Goal: Information Seeking & Learning: Learn about a topic

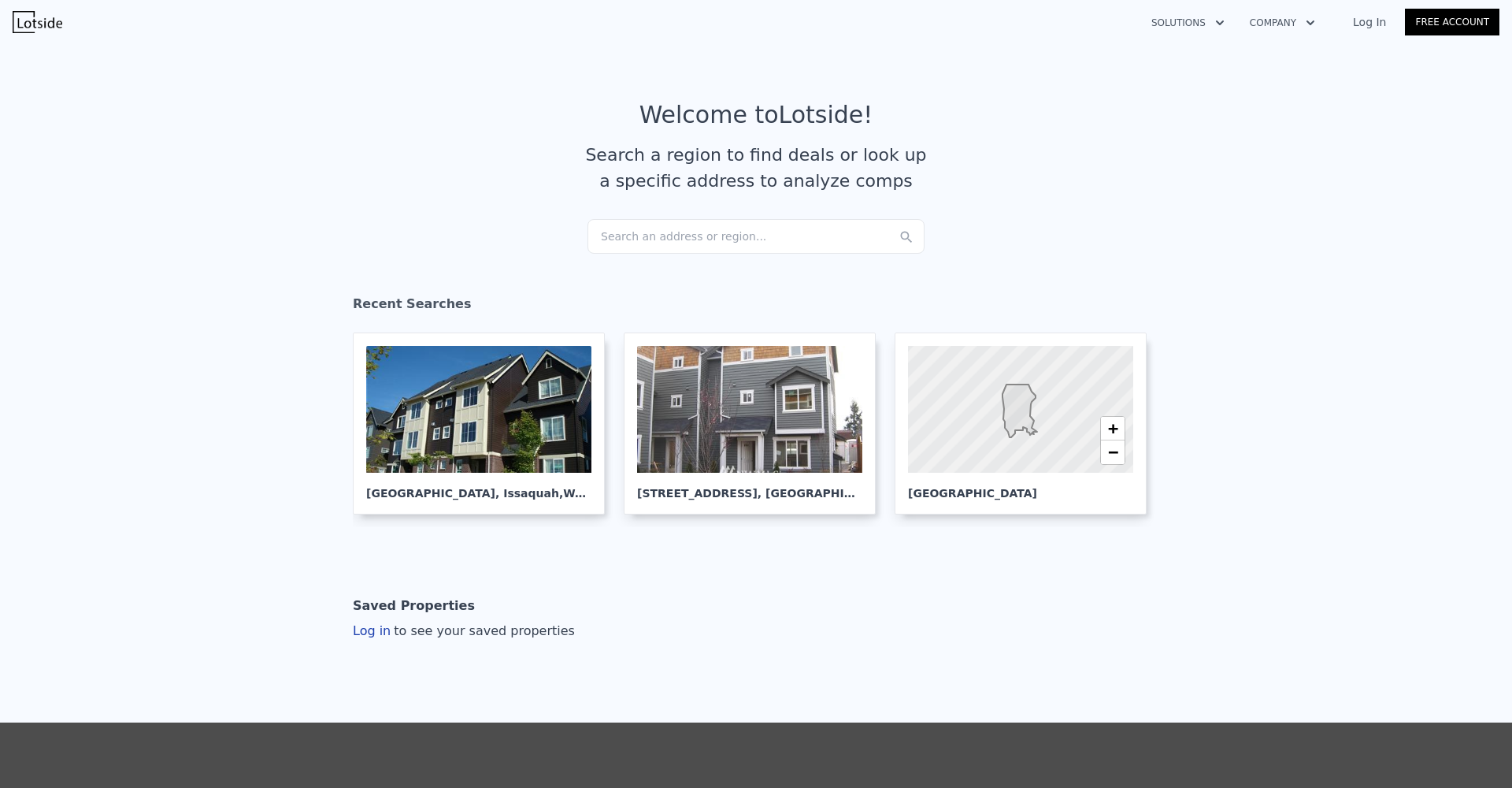
click at [747, 244] on div "Search an address or region..." at bounding box center [756, 236] width 337 height 35
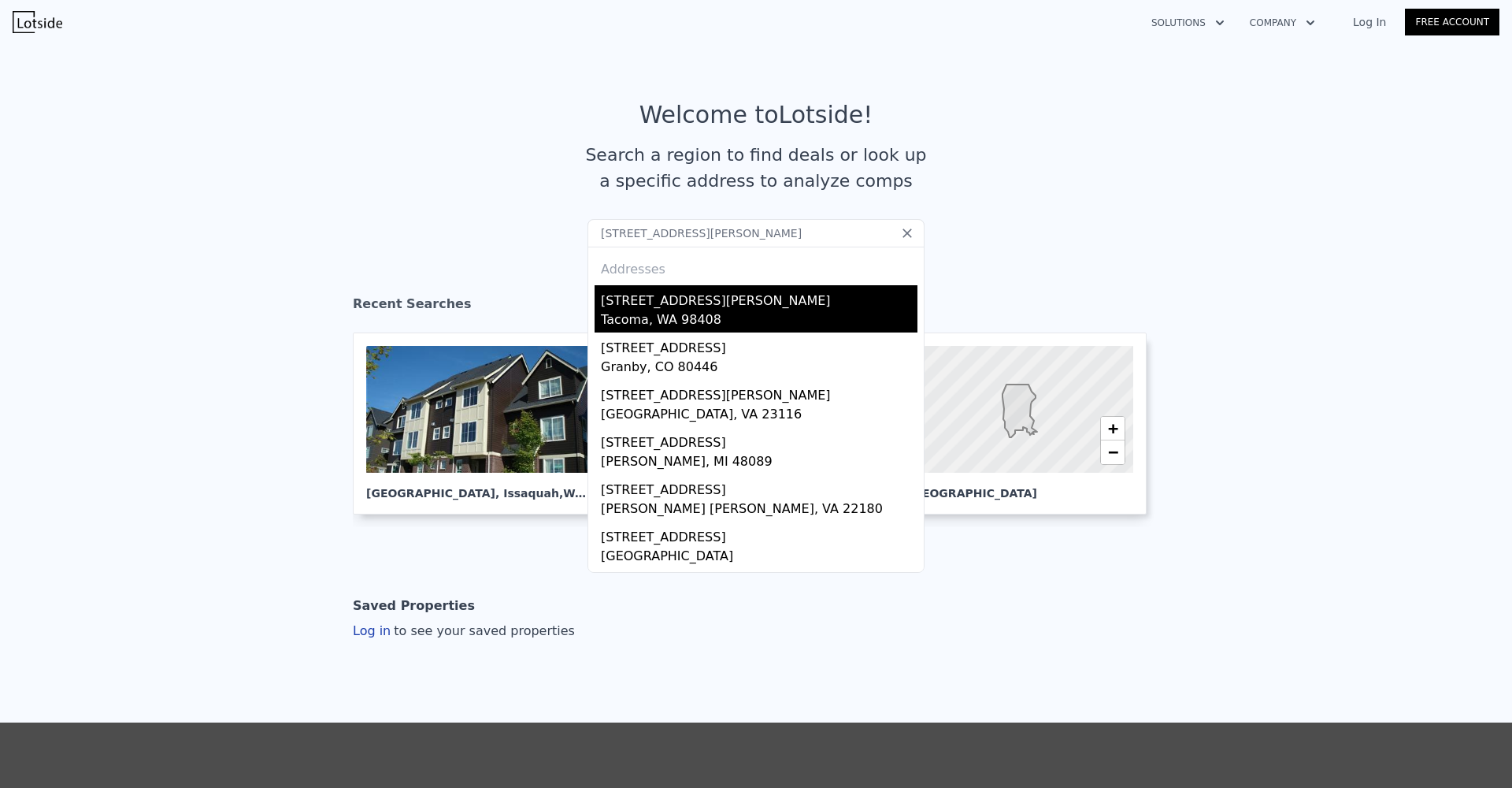
type input "8302 S J St,"
click at [695, 290] on div "8302 S J St" at bounding box center [759, 298] width 317 height 26
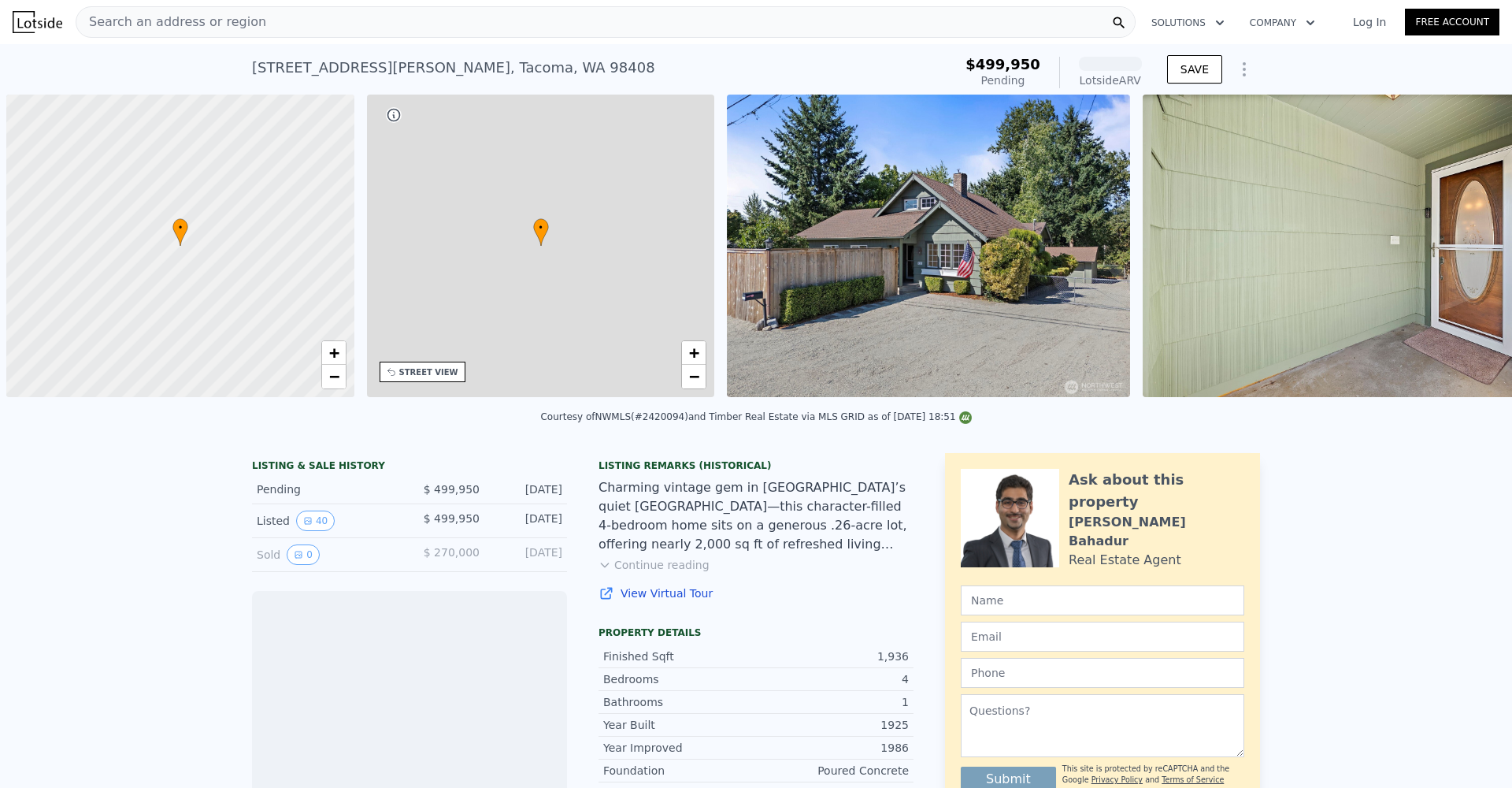
scroll to position [0, 7]
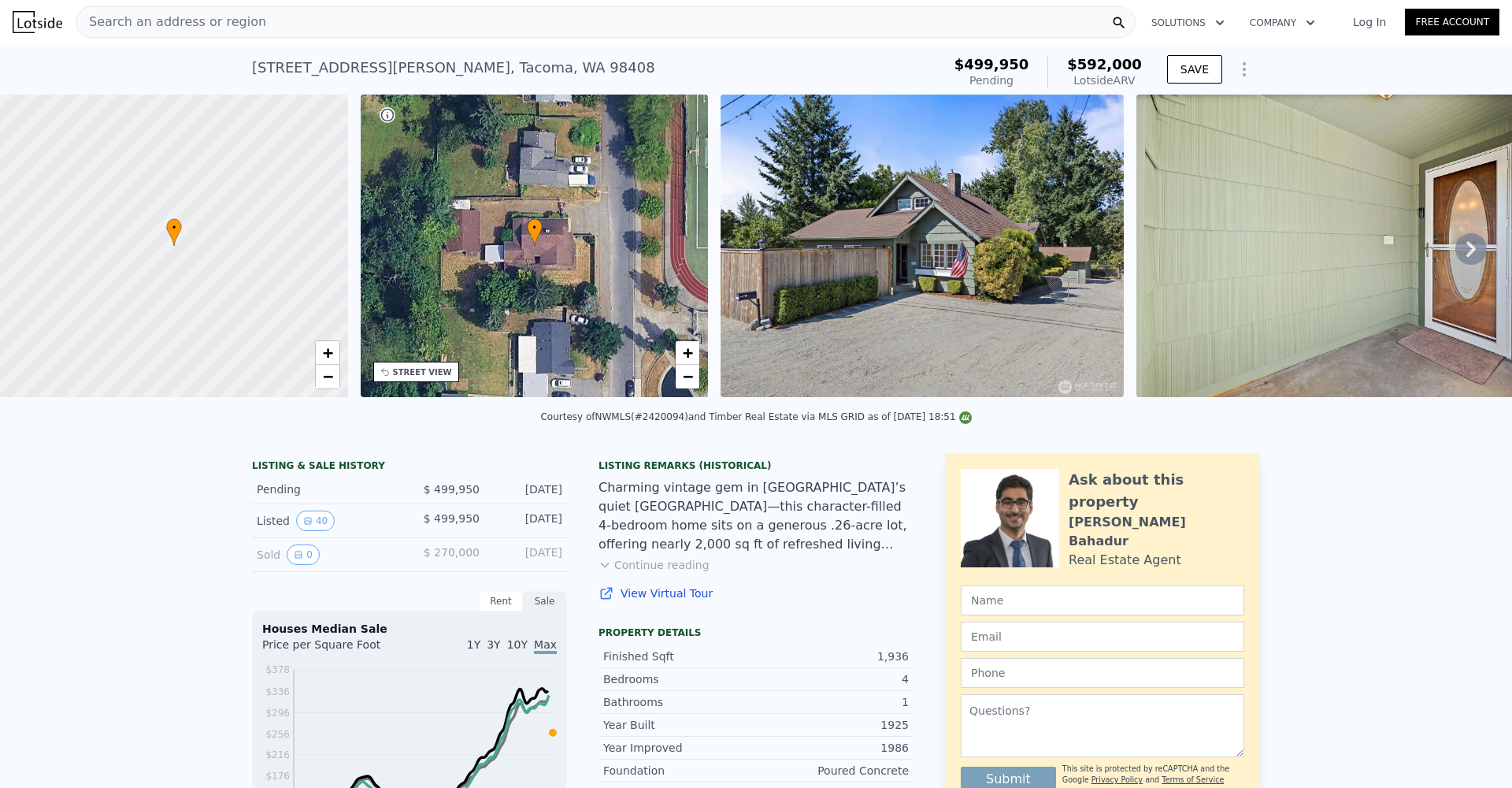
click at [667, 422] on div "Courtesy of NWMLS (#2420094) and Timber Real Estate via MLS GRID as of 08/25/20…" at bounding box center [756, 417] width 430 height 11
copy div "2420094"
click at [844, 19] on div "Search an address or region" at bounding box center [606, 22] width 1060 height 31
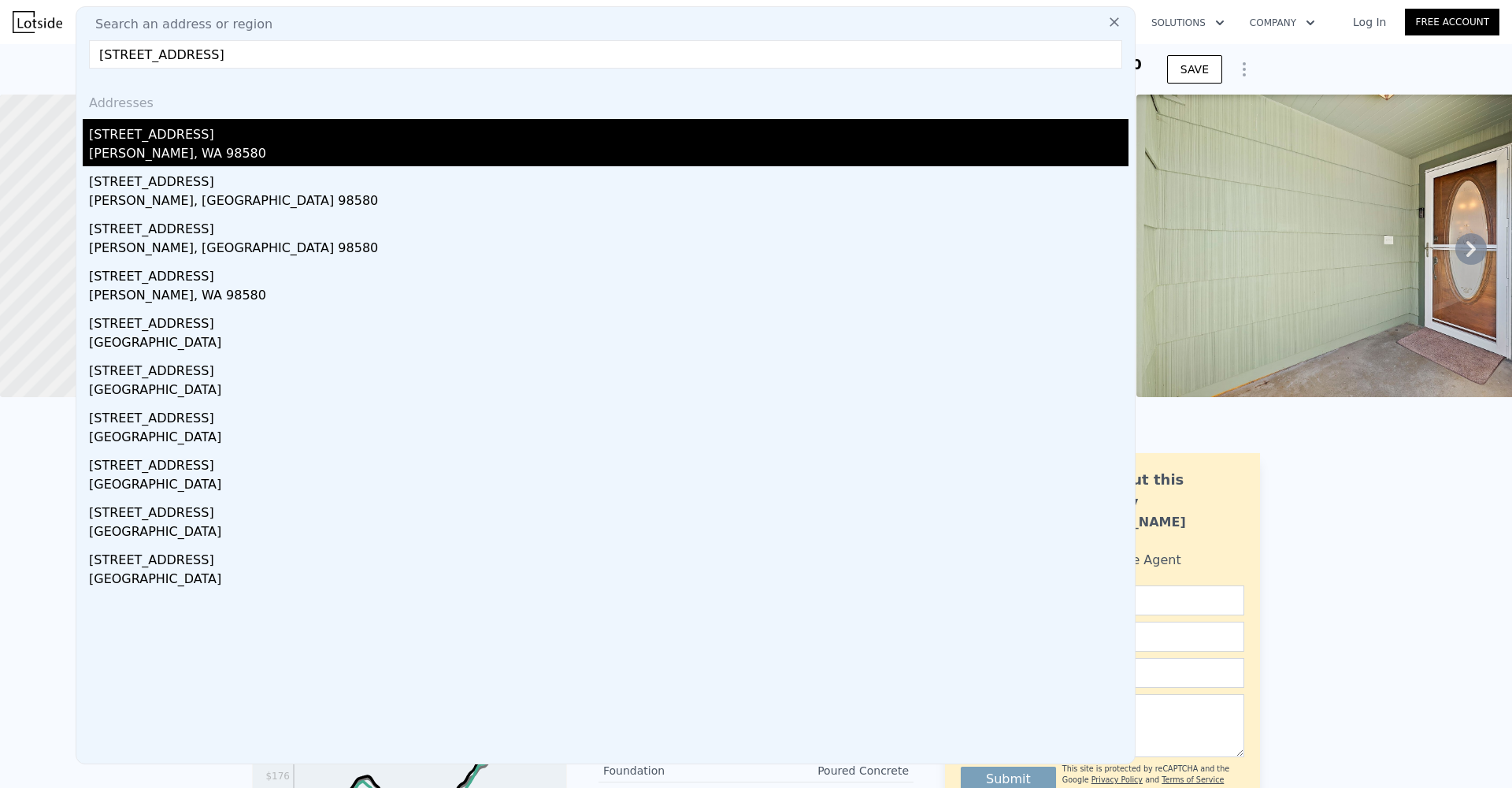
type input "9321 339th St"
click at [500, 146] on div "Roy, WA 98580" at bounding box center [609, 155] width 1039 height 22
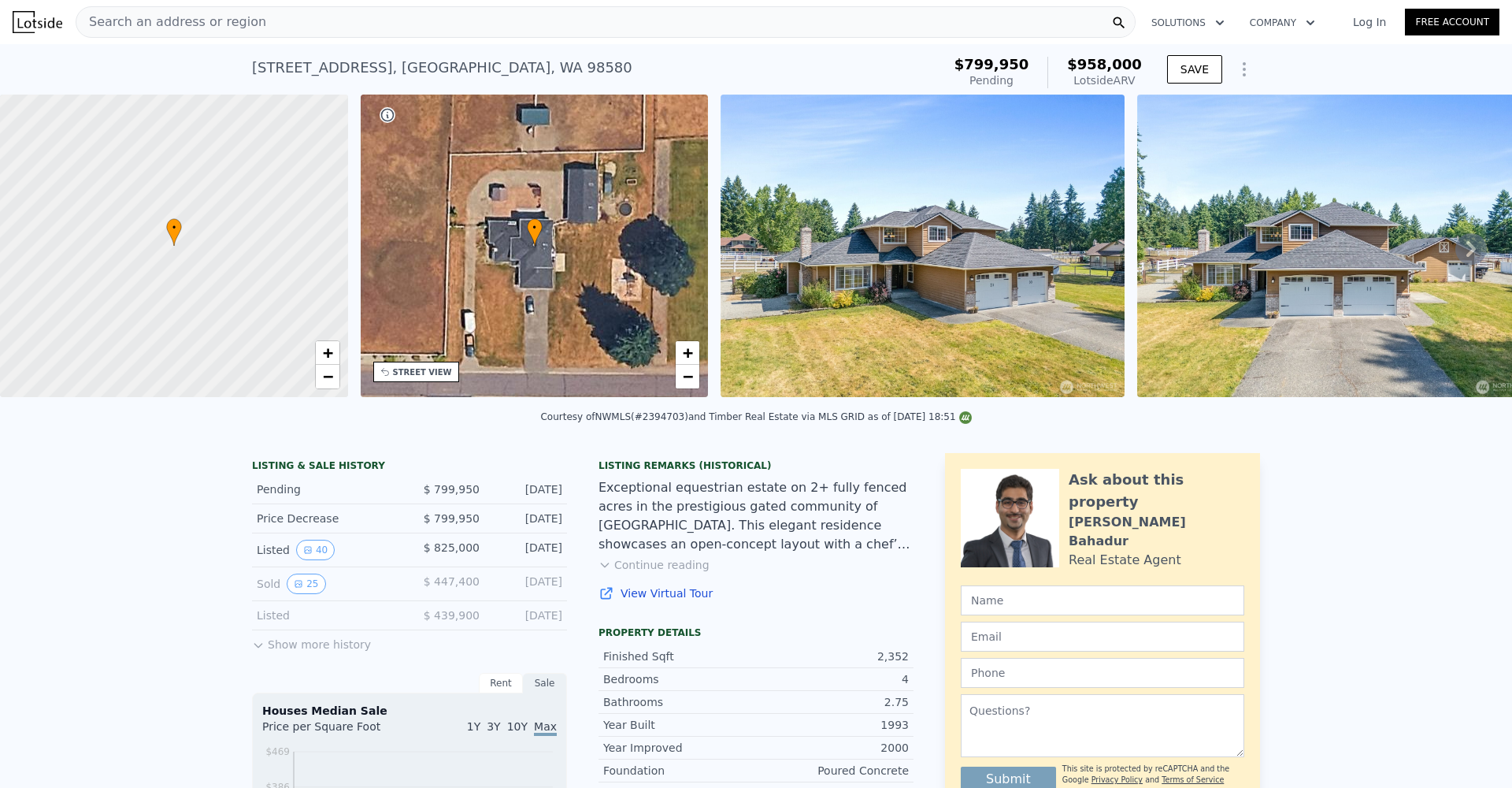
click at [667, 422] on div "Courtesy of NWMLS (#2394703) and Timber Real Estate via MLS GRID as of 08/25/20…" at bounding box center [756, 417] width 430 height 11
copy div "2394703"
click at [565, 14] on div "Search an address or region" at bounding box center [606, 22] width 1060 height 31
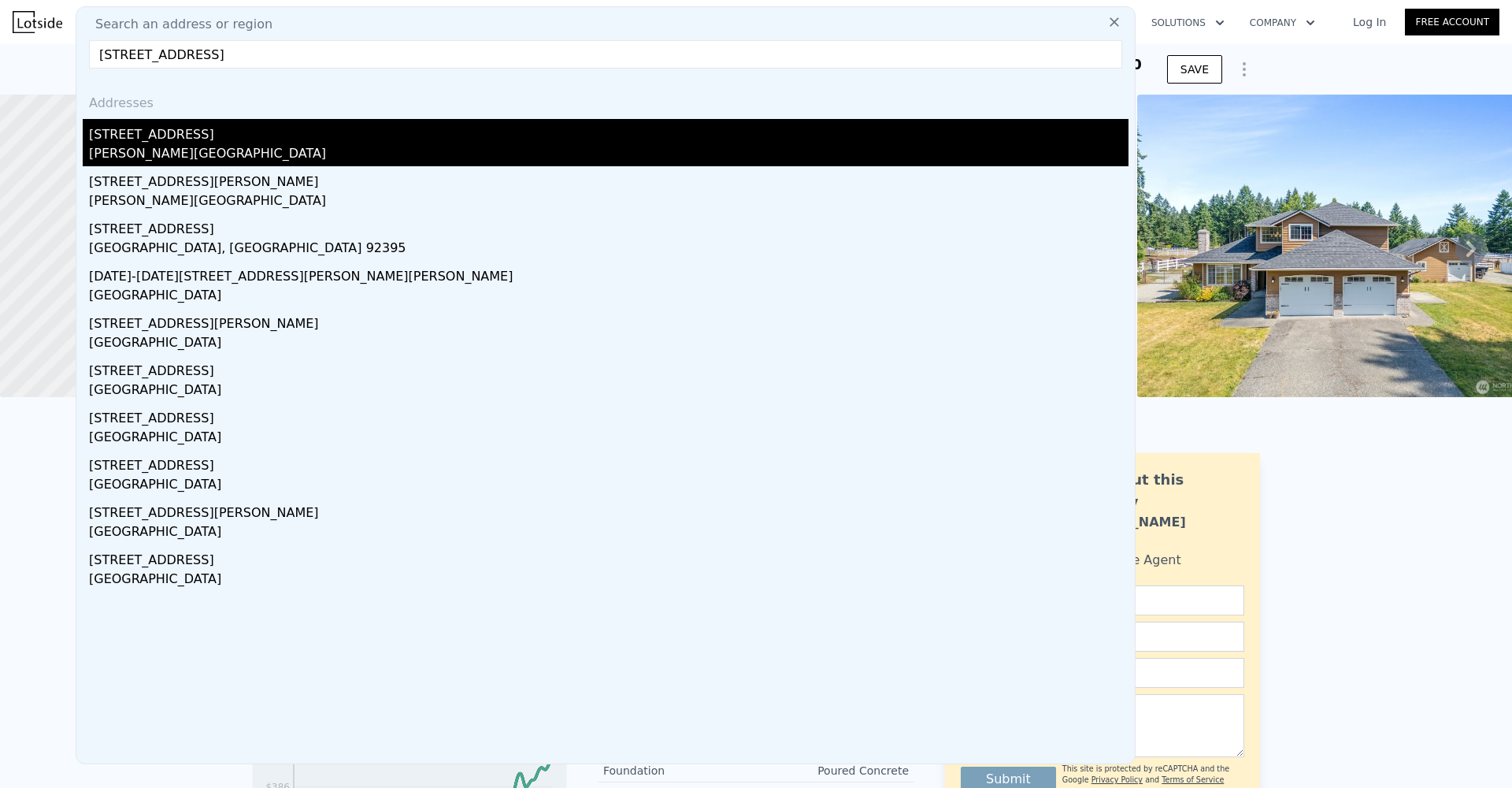
type input "14101 Greenbelt Drive East"
click at [509, 124] on div "14101 Greenbelt Dr E" at bounding box center [609, 131] width 1039 height 26
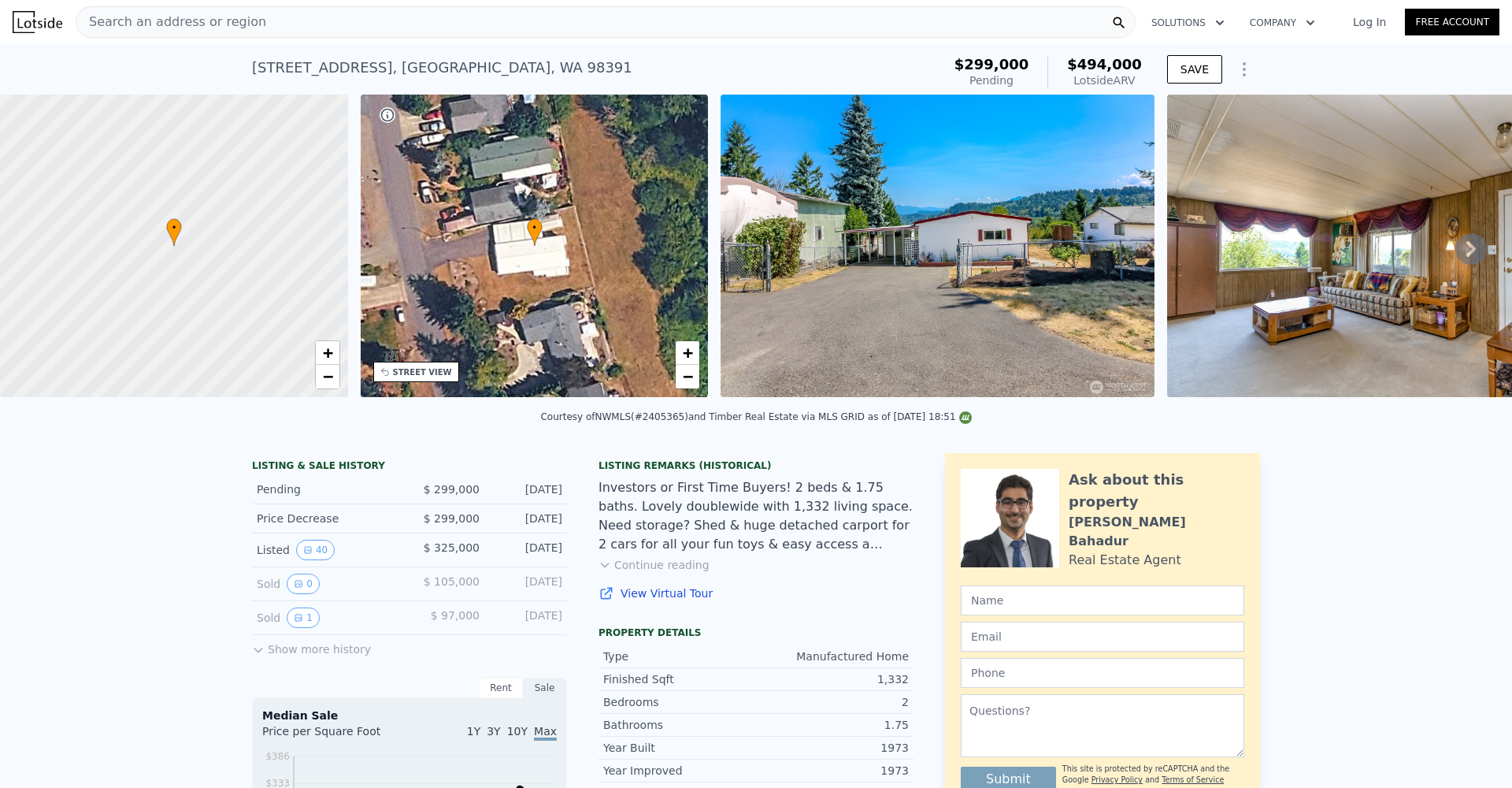
click at [671, 422] on div "Courtesy of NWMLS (#2405365) and Timber Real Estate via MLS GRID as of 08/25/20…" at bounding box center [756, 417] width 430 height 11
copy div "2405365"
click at [801, 26] on div "Search an address or region" at bounding box center [606, 22] width 1060 height 31
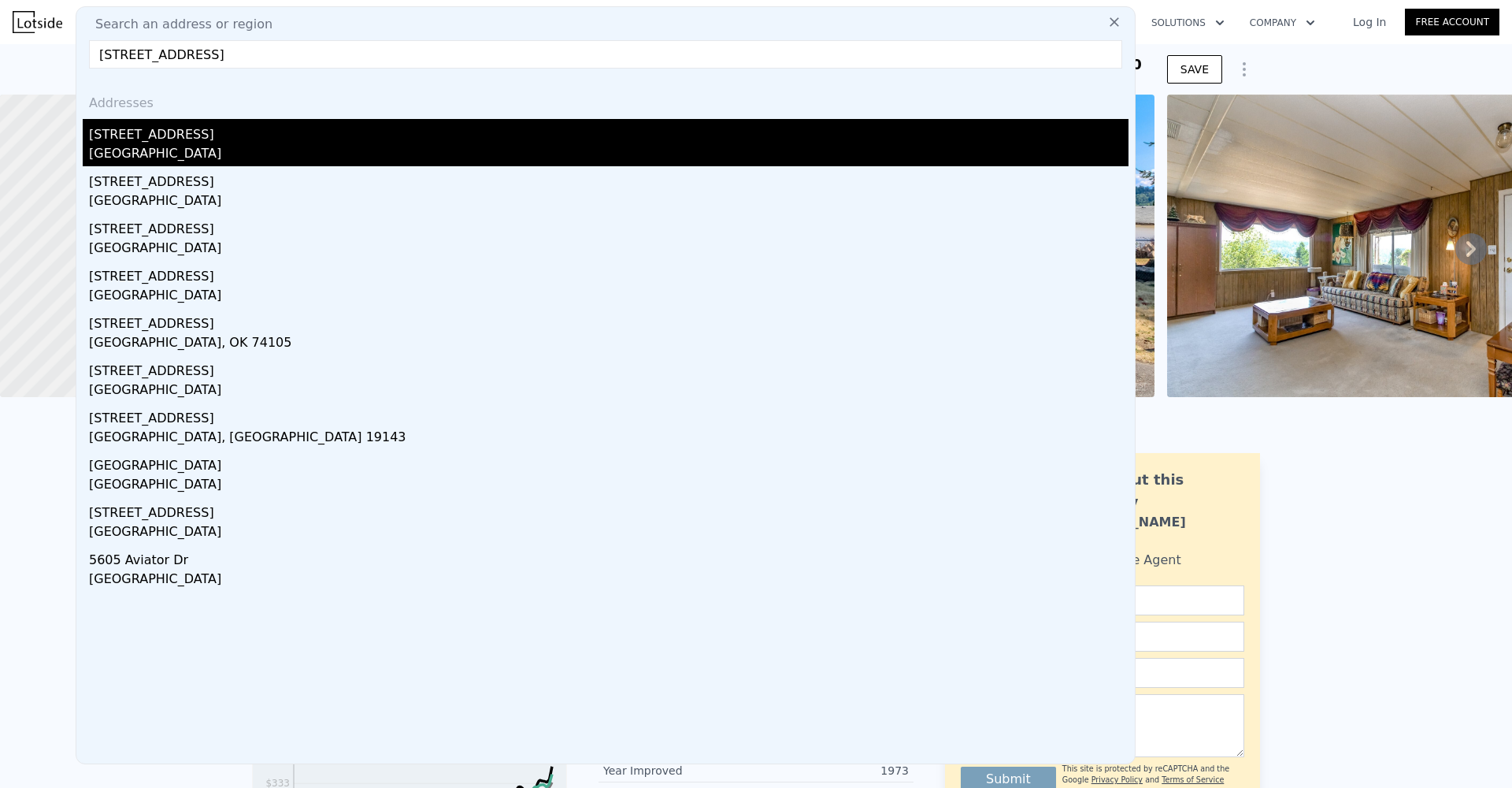
type input "5605 64th Ave W"
click at [629, 135] on div "5605 64th Ave W" at bounding box center [609, 131] width 1039 height 26
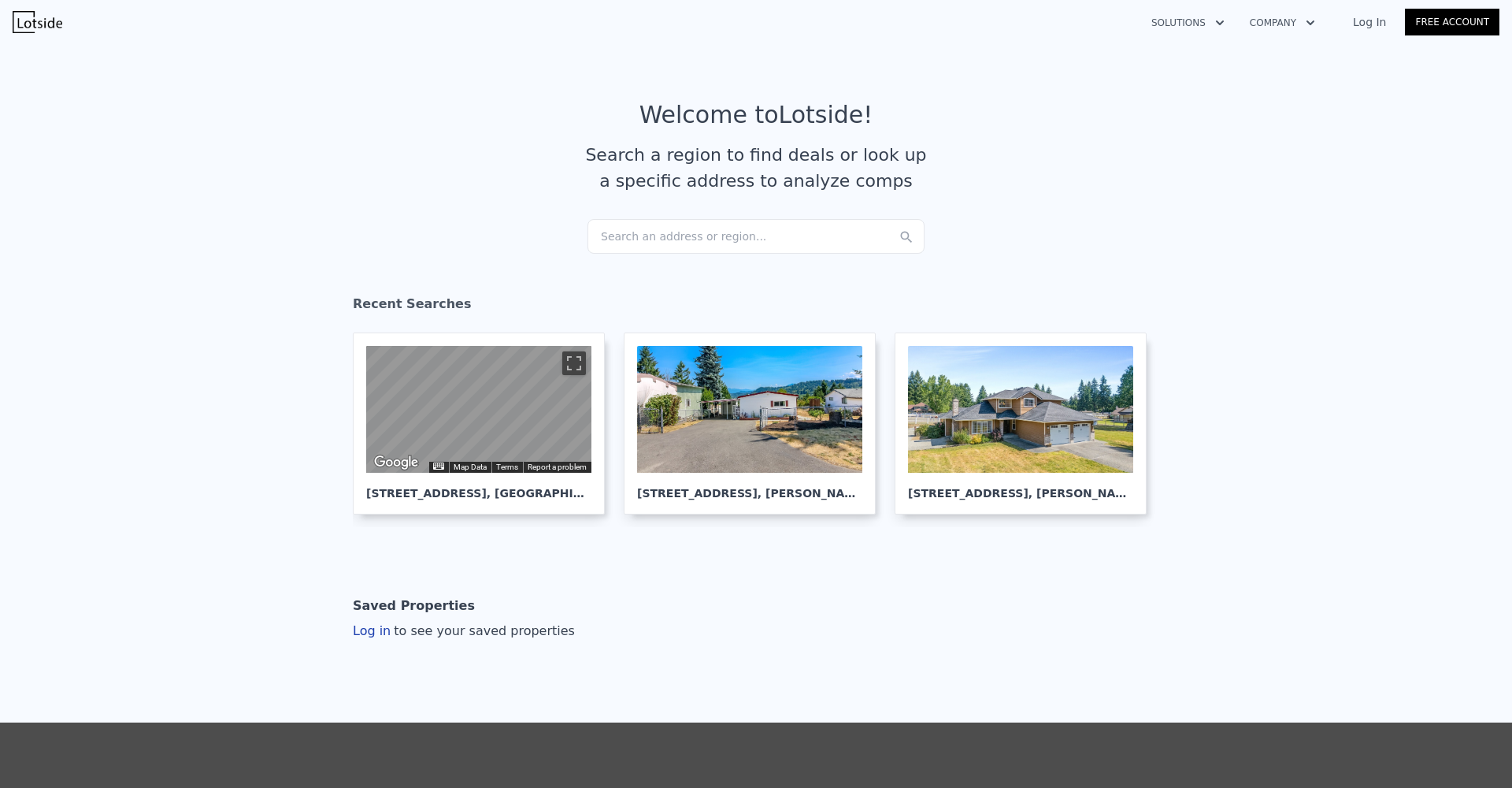
click at [696, 253] on div "Search an address or region..." at bounding box center [756, 236] width 337 height 35
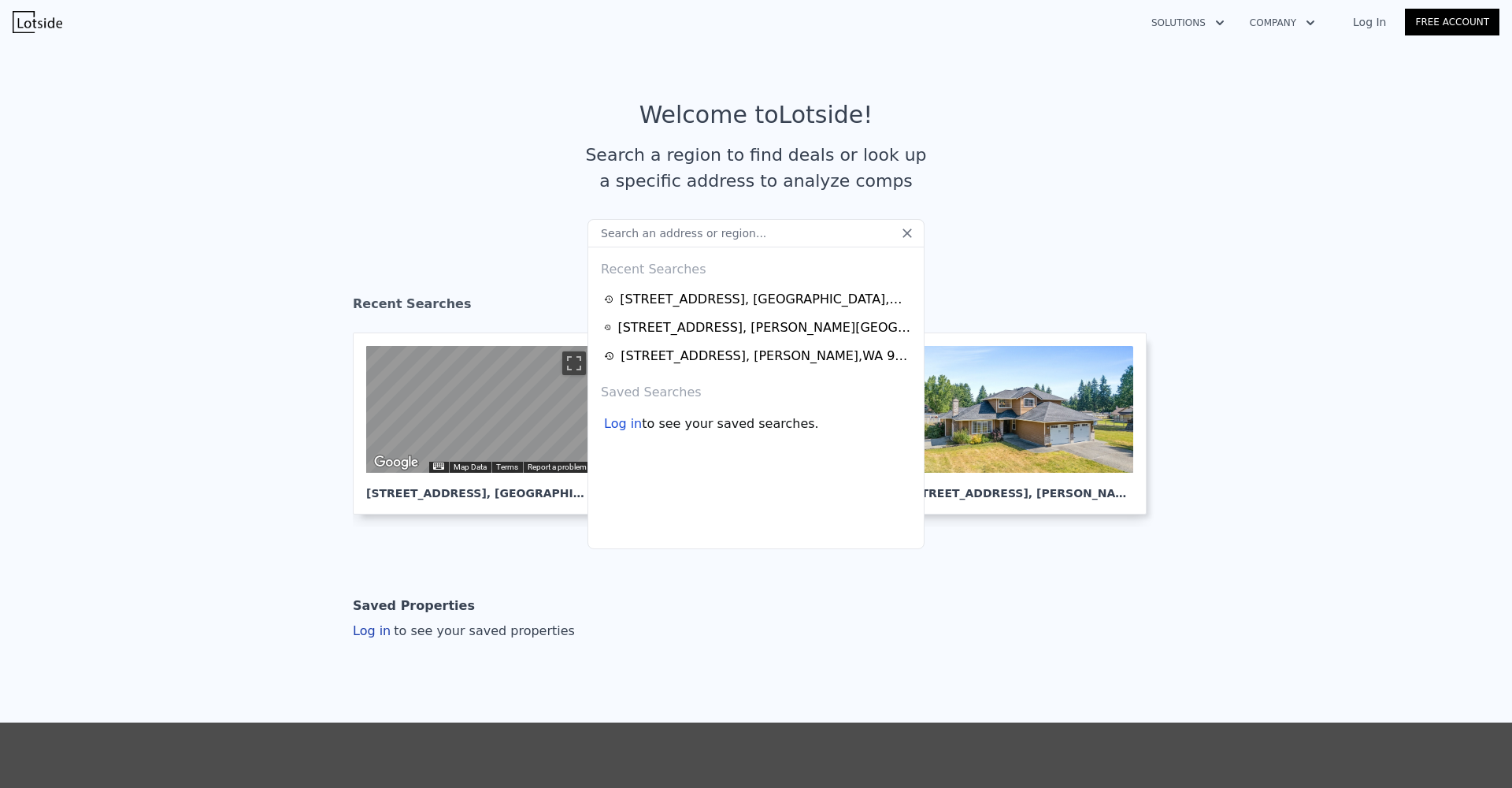
click at [703, 230] on input "text" at bounding box center [756, 233] width 337 height 28
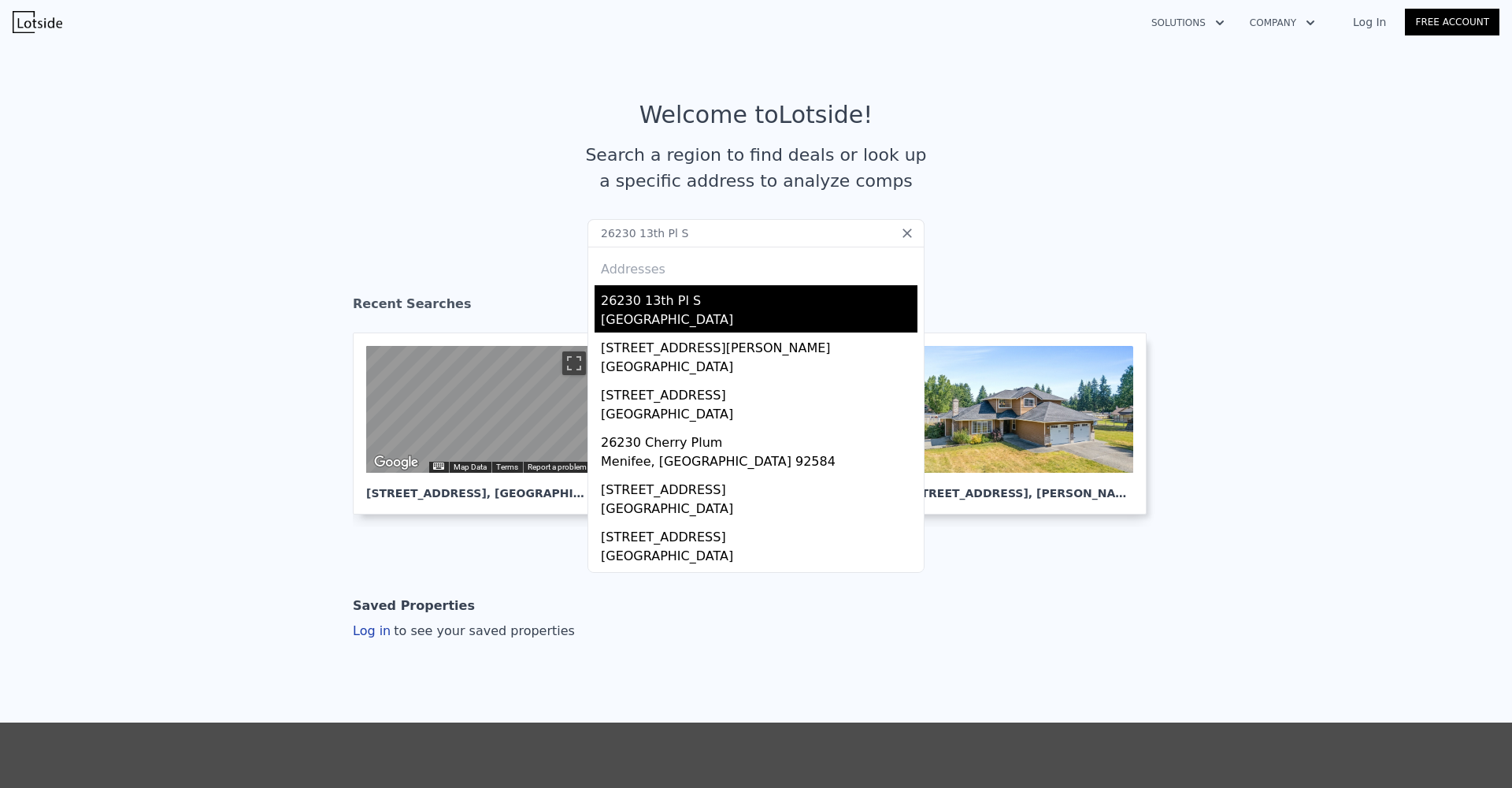
type input "26230 13th Pl S"
click at [744, 291] on div "26230 13th Pl S" at bounding box center [759, 298] width 317 height 26
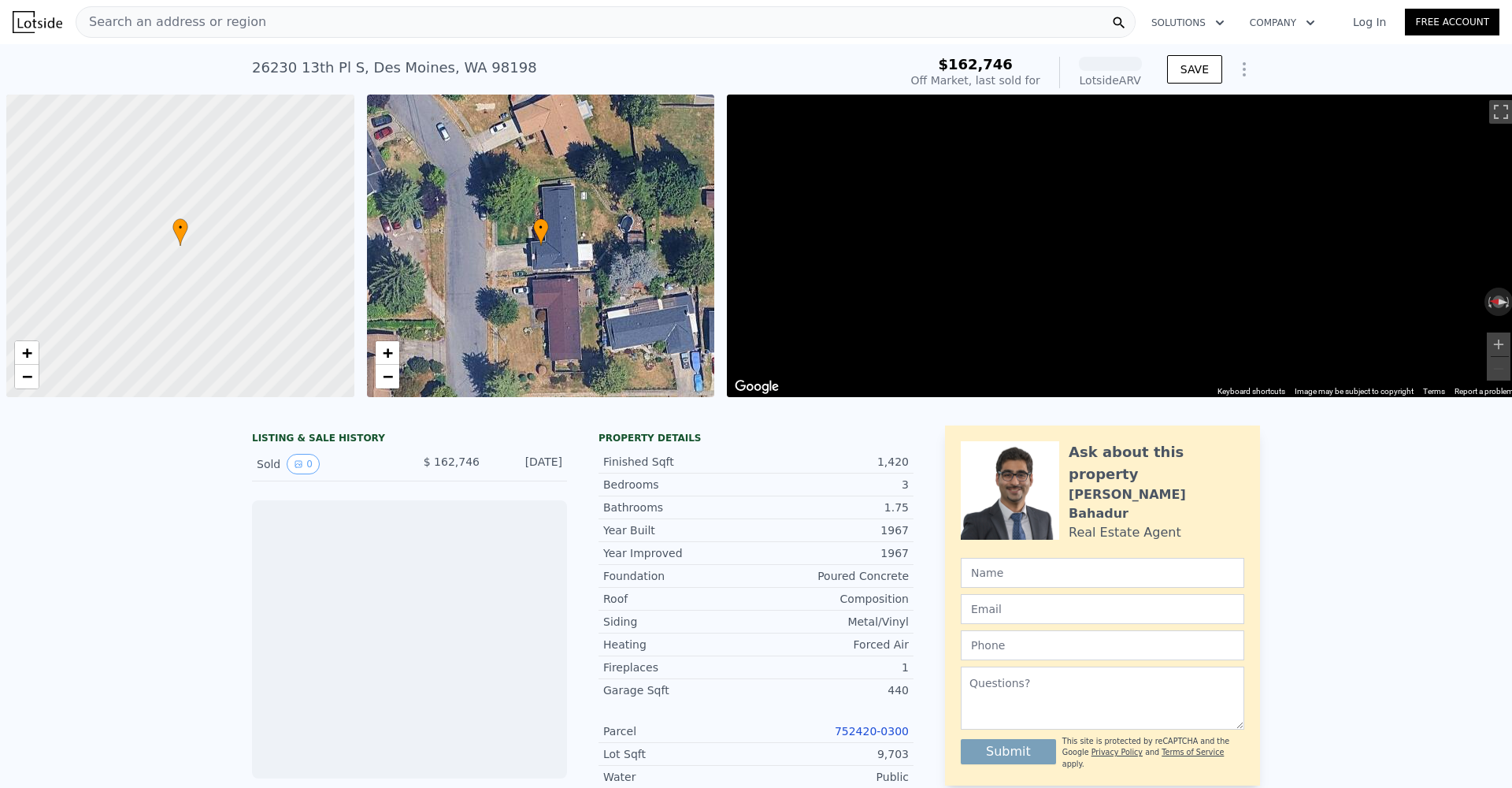
scroll to position [0, 7]
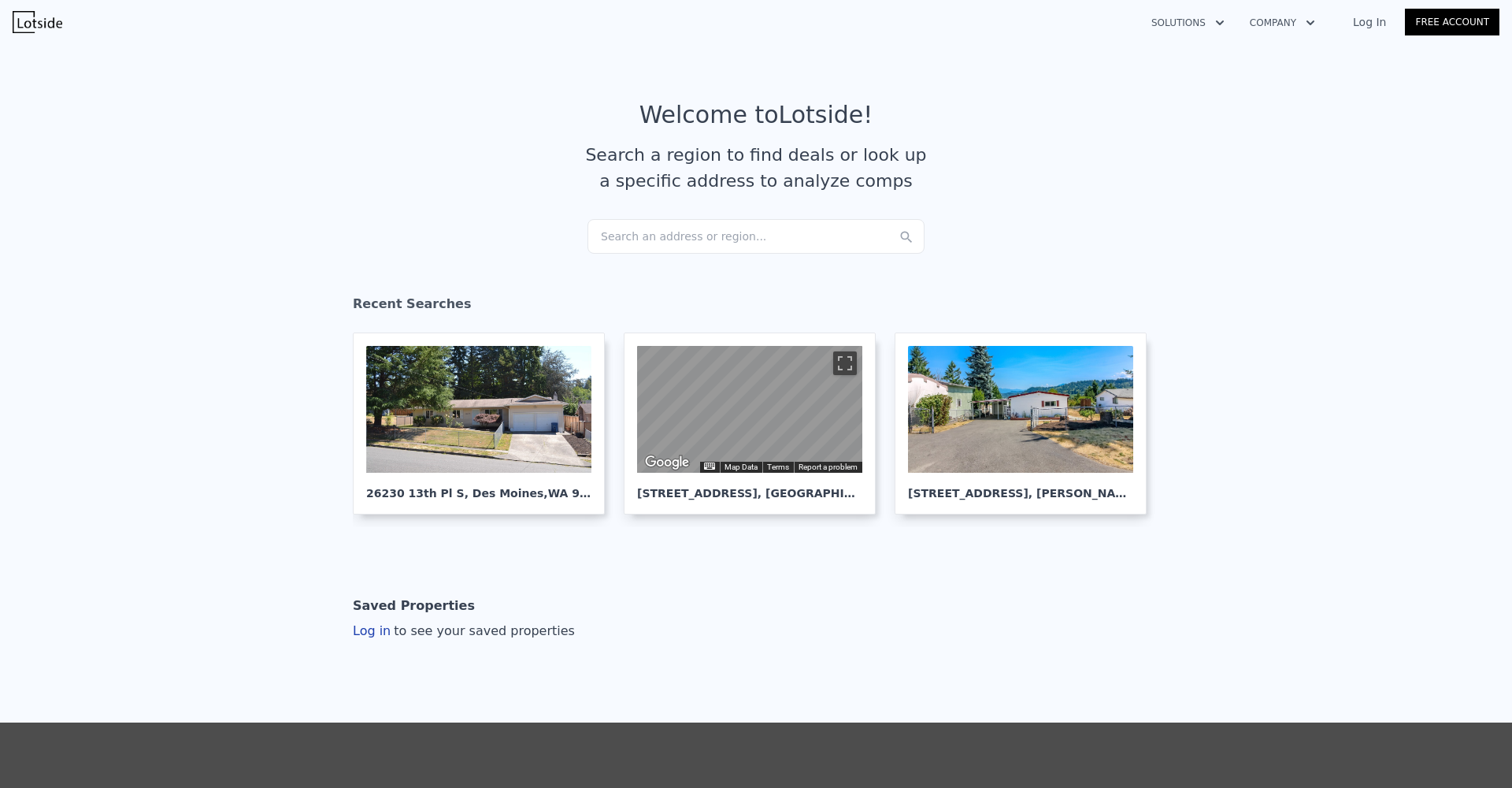
click at [770, 232] on div "Search an address or region..." at bounding box center [756, 236] width 337 height 35
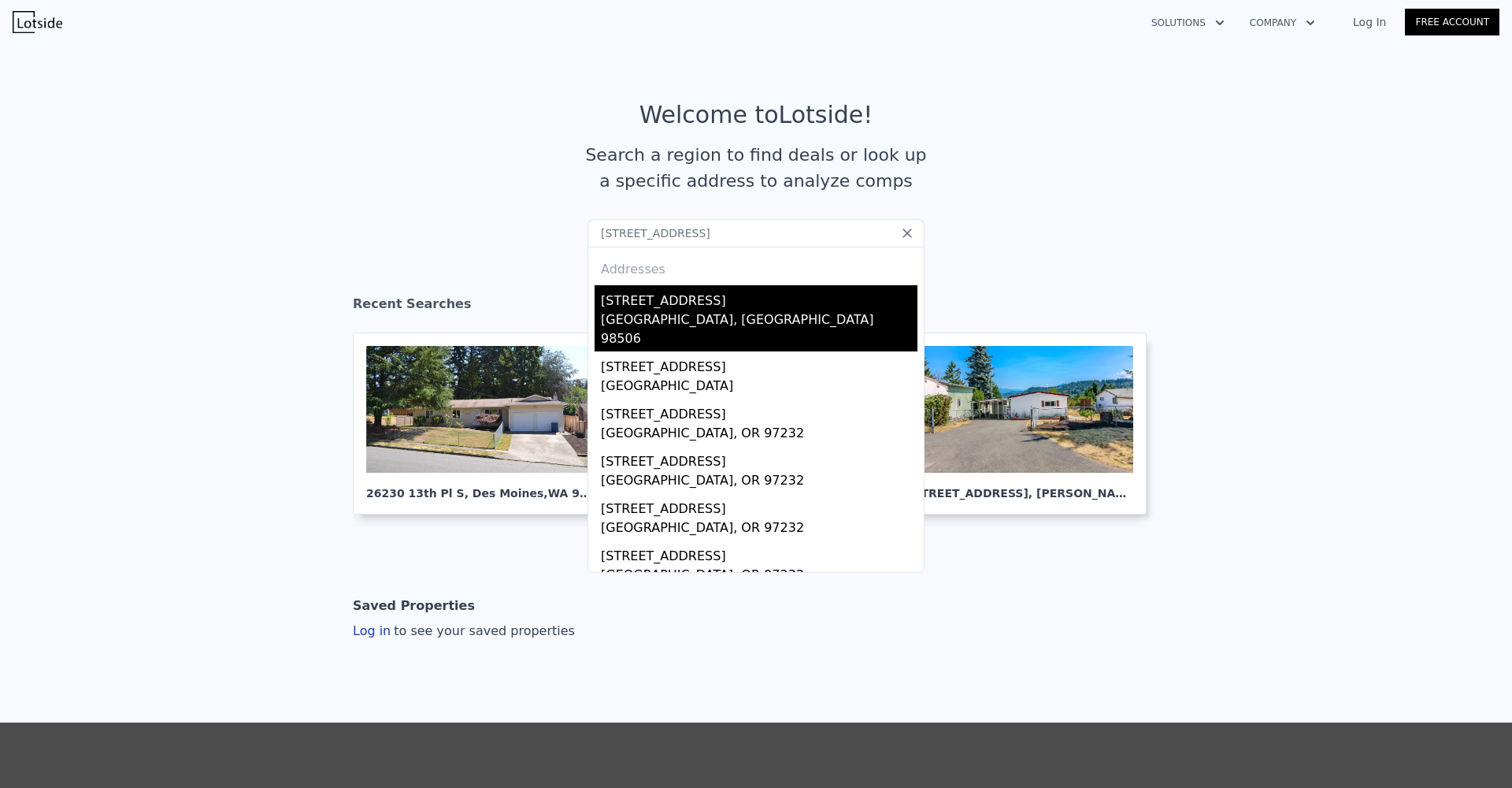
type input "[STREET_ADDRESS]"
click at [711, 294] on div "[STREET_ADDRESS]" at bounding box center [759, 298] width 317 height 26
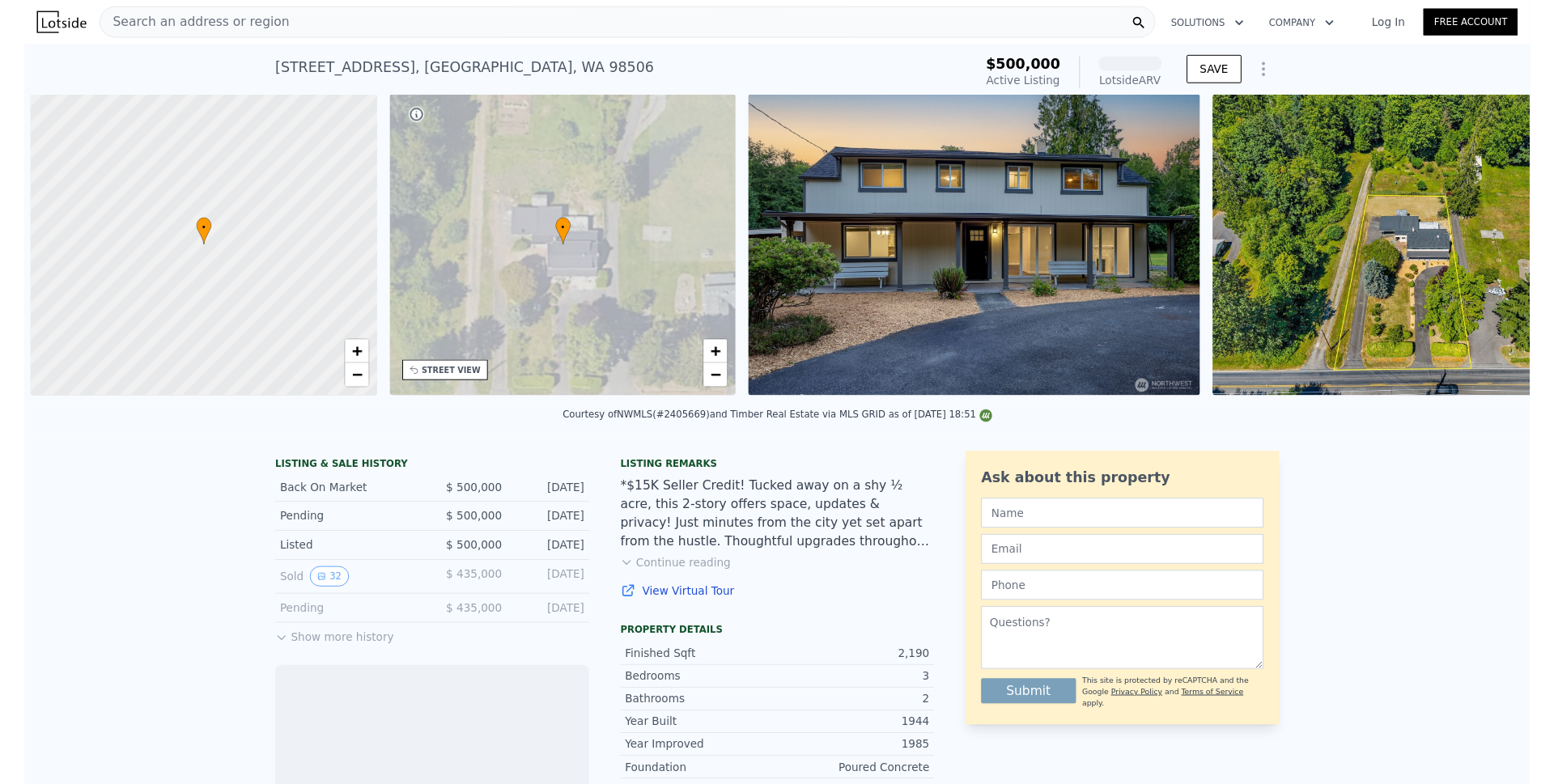
scroll to position [0, 7]
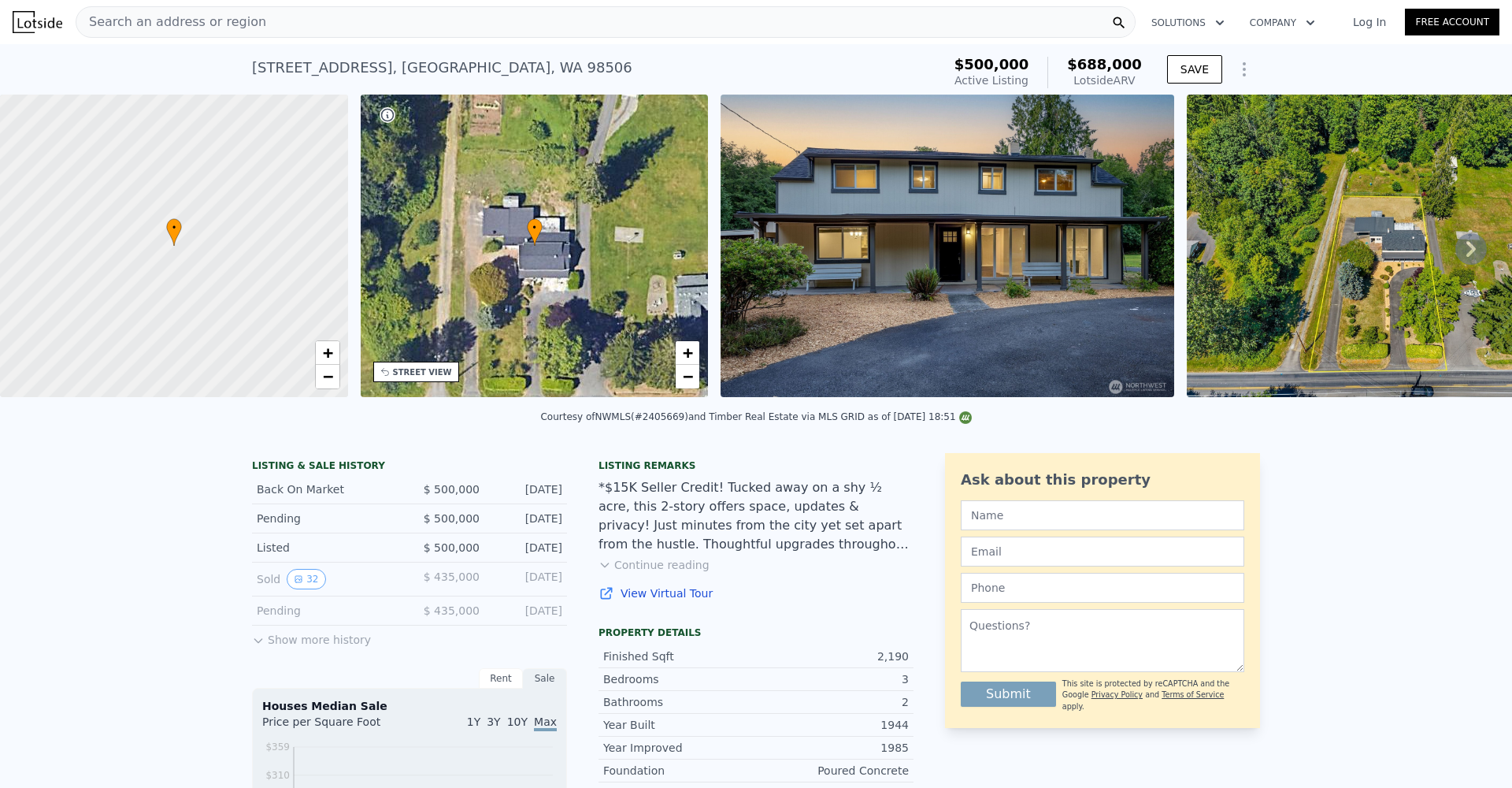
click at [668, 422] on div "Courtesy of NWMLS (#2405669) and Timber Real Estate via MLS GRID as of 08/25/20…" at bounding box center [756, 417] width 430 height 11
copy div "2405669"
click at [722, 21] on div "Search an address or region" at bounding box center [606, 22] width 1060 height 31
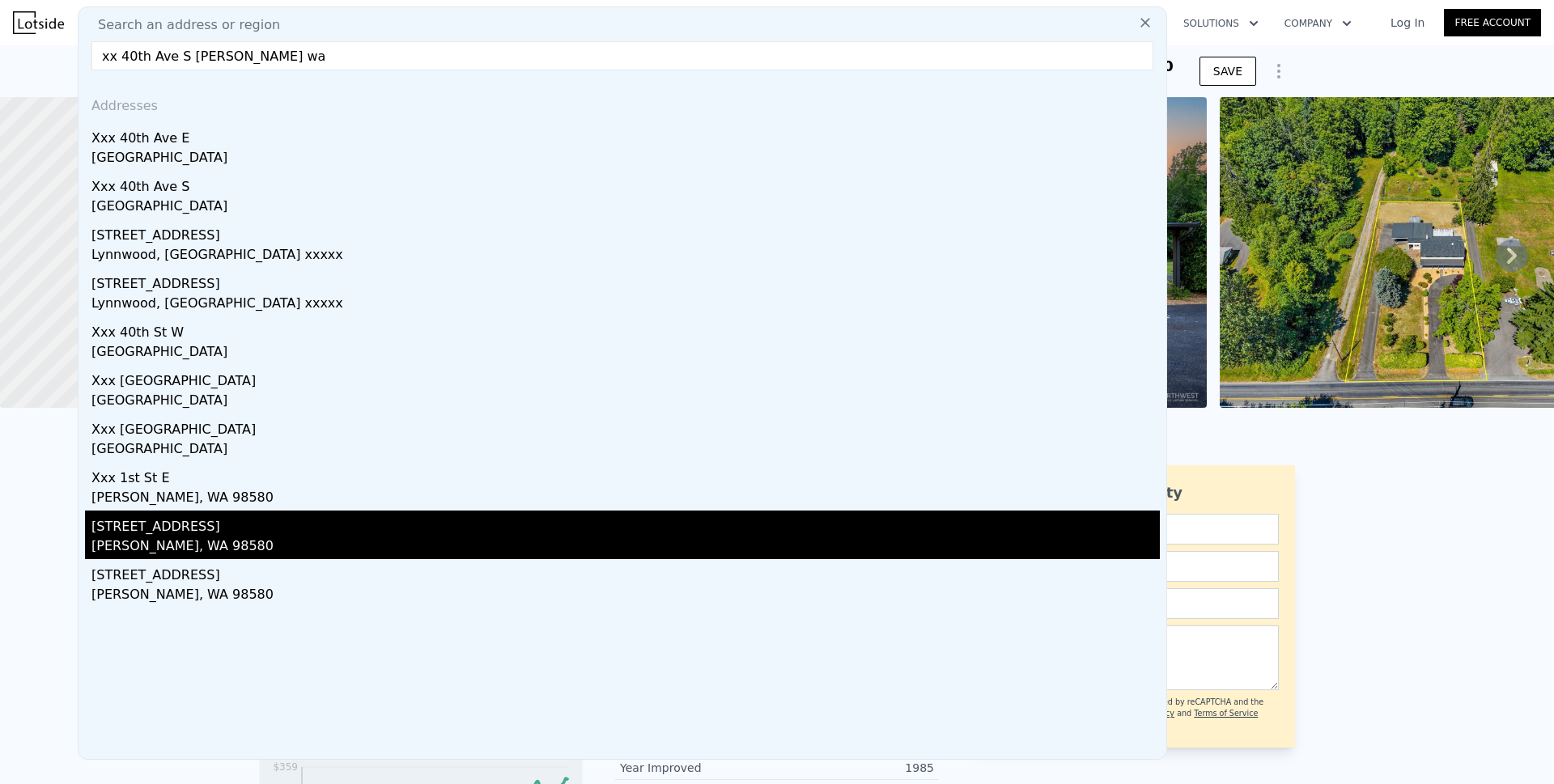
type input "xx 40th Ave S roy wa"
click at [103, 521] on div "0 40th Avenue S" at bounding box center [625, 523] width 1068 height 26
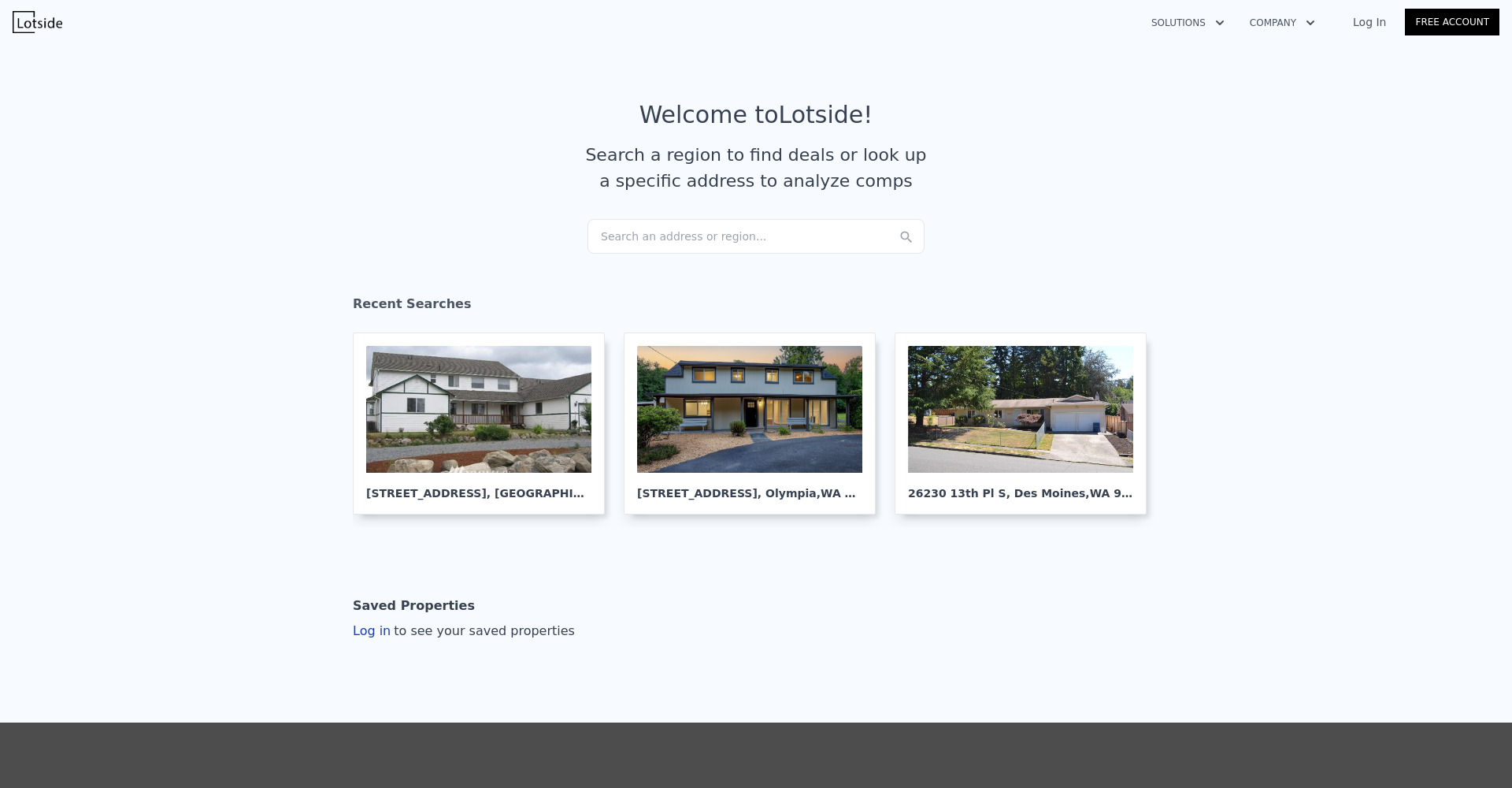
click at [796, 218] on article "Welcome to Lotside ! Search a region to find deals or look up a specific addres…" at bounding box center [756, 159] width 1008 height 119
click at [791, 232] on div "Search an address or region..." at bounding box center [756, 236] width 337 height 35
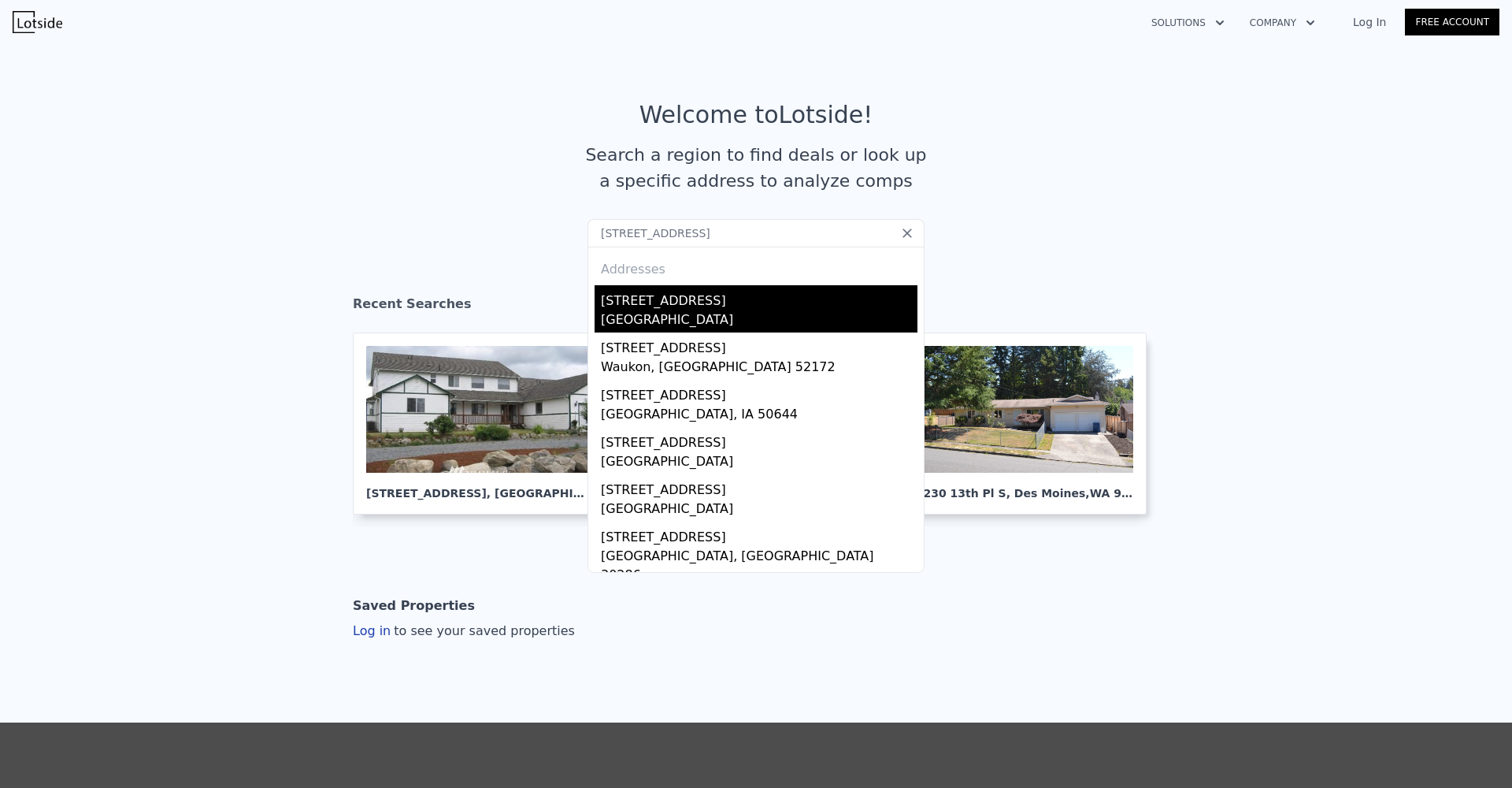
type input "515 4th Ave SW"
click at [758, 296] on div "515 4th Ave SW" at bounding box center [759, 298] width 317 height 26
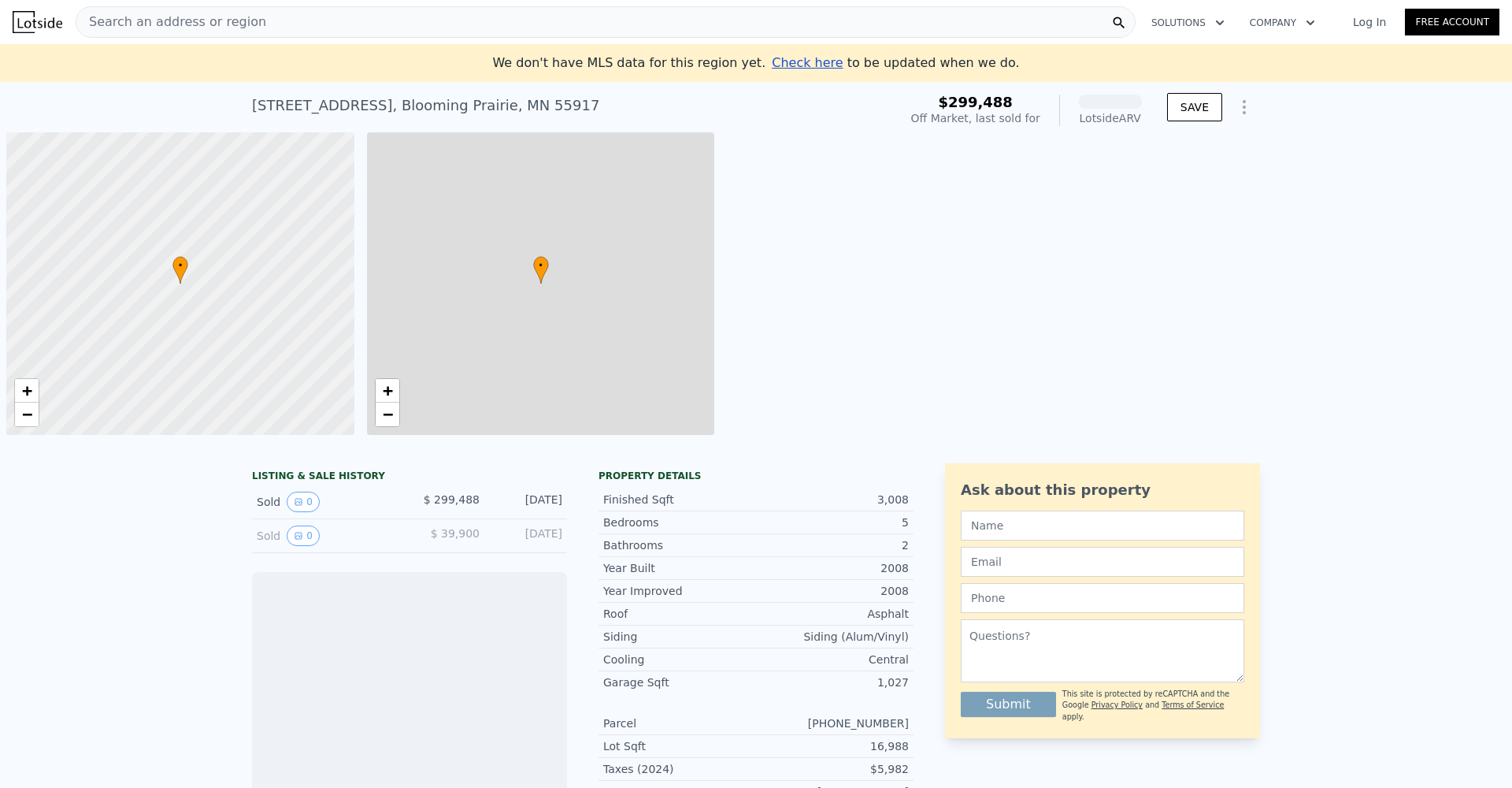
scroll to position [0, 7]
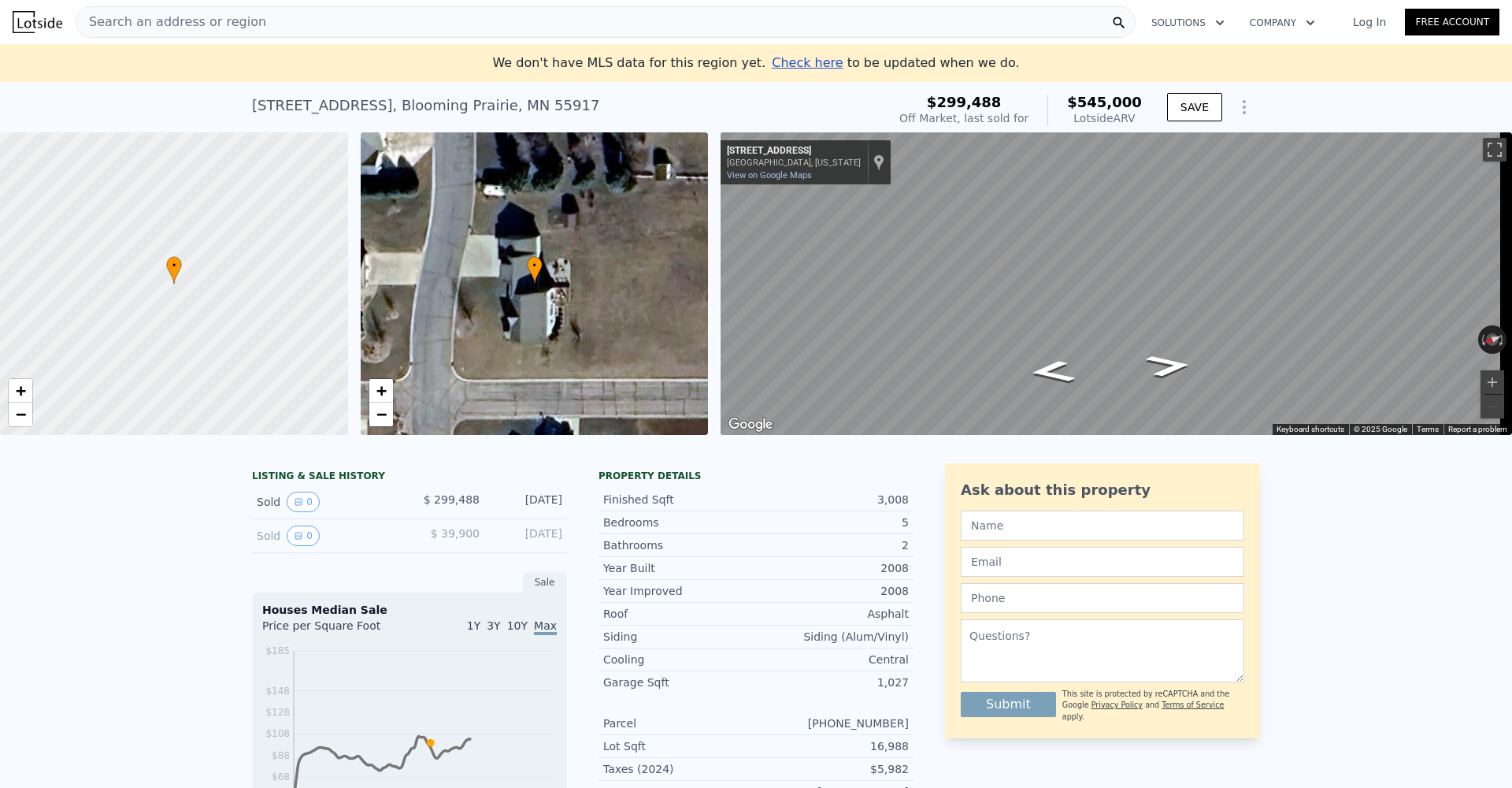
click at [779, 11] on div "Search an address or region" at bounding box center [606, 22] width 1060 height 31
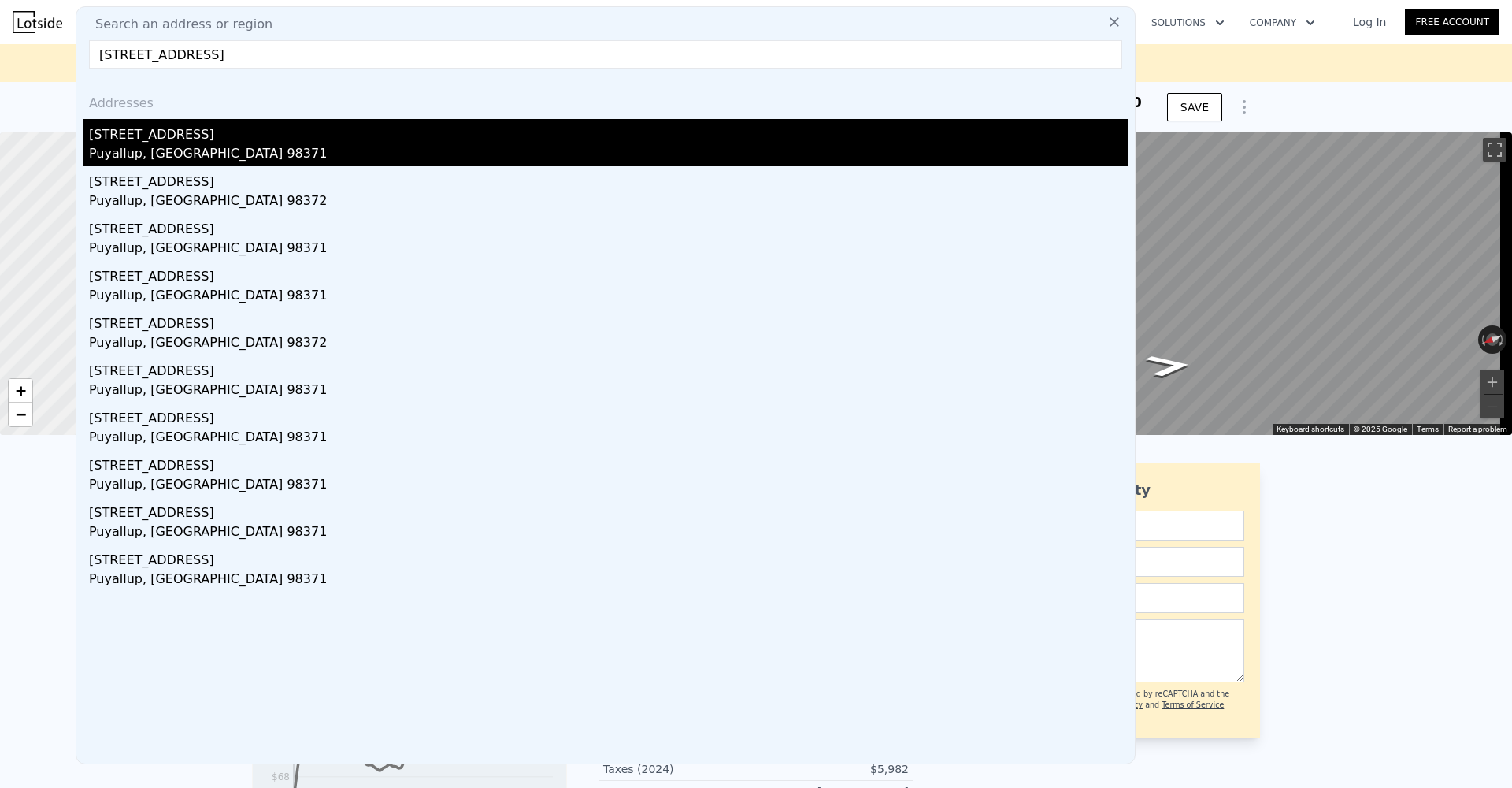
type input "515 4th Ave SW puy"
click at [356, 140] on div "[STREET_ADDRESS]" at bounding box center [609, 131] width 1039 height 26
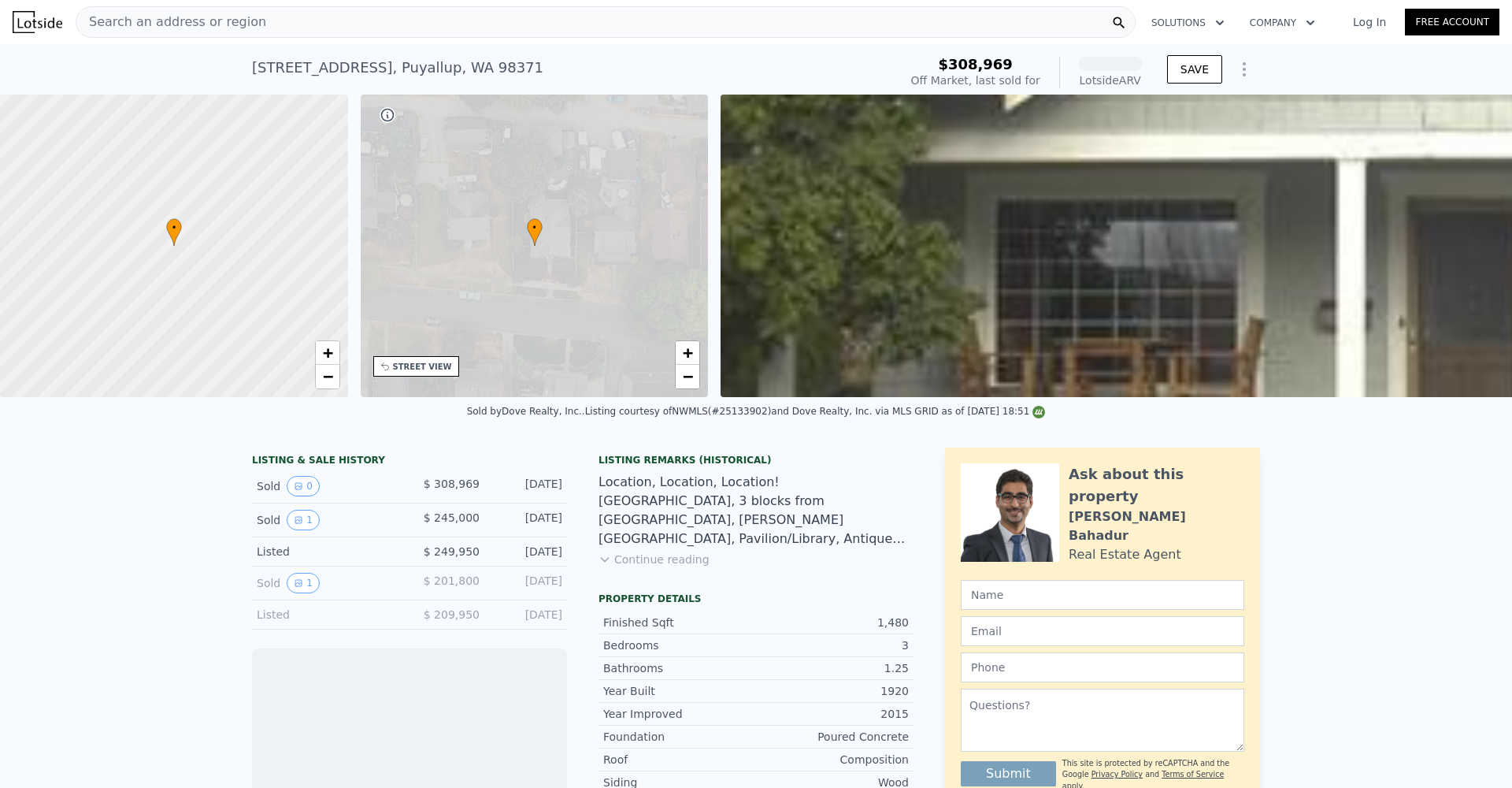
scroll to position [0, 367]
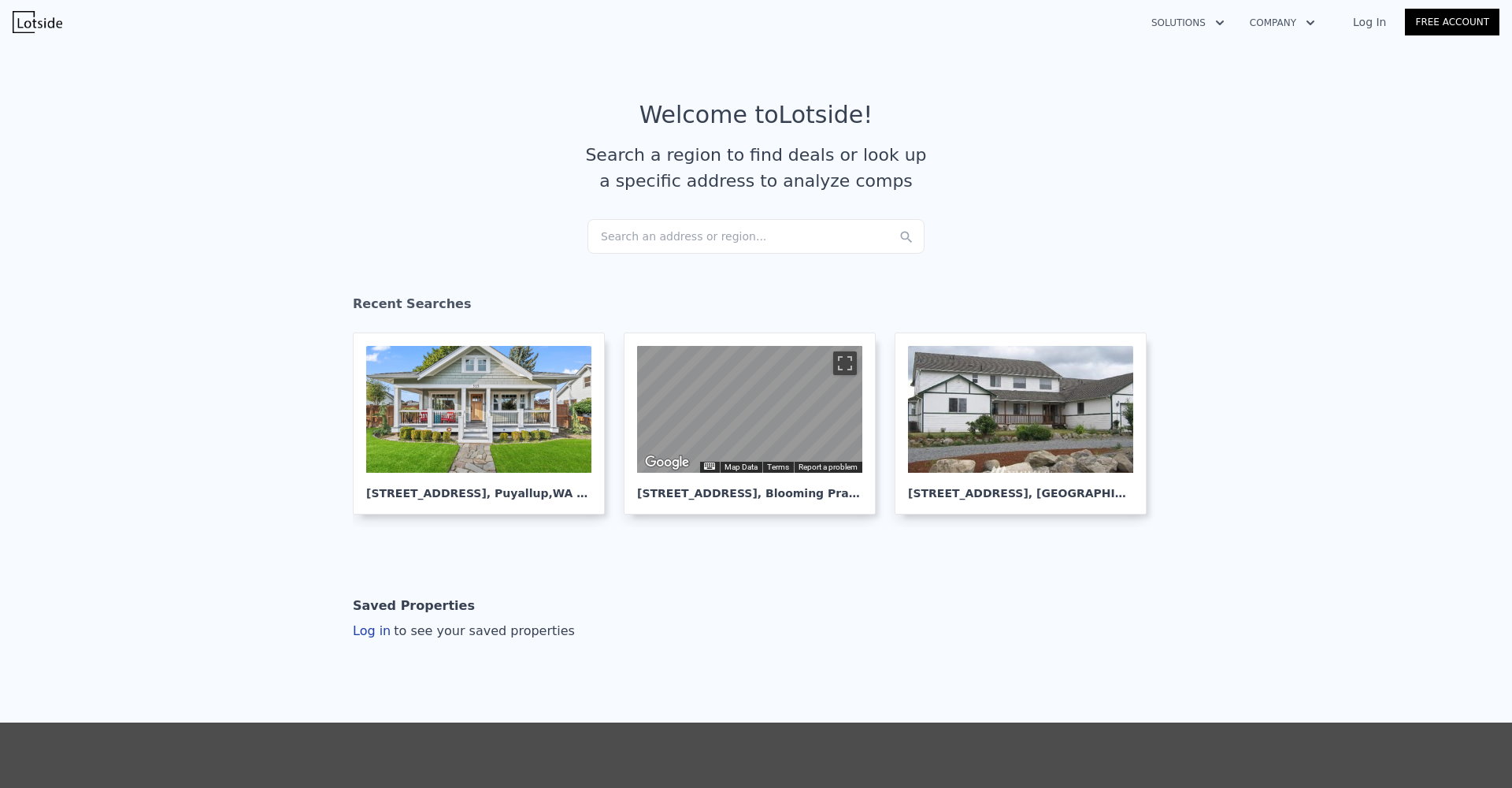
click at [844, 221] on div "Search an address or region..." at bounding box center [756, 236] width 337 height 35
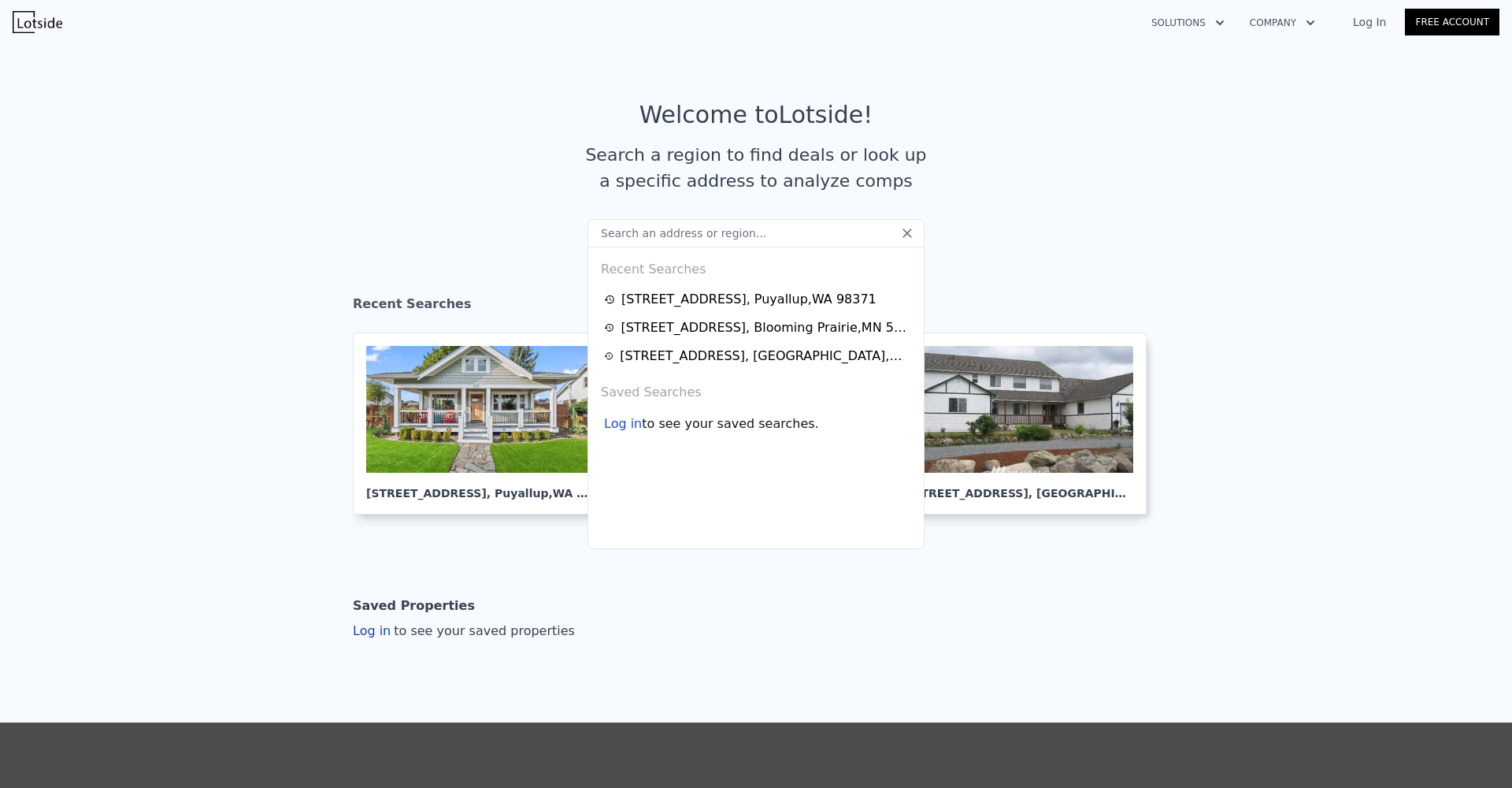
click at [834, 242] on input "text" at bounding box center [756, 233] width 337 height 28
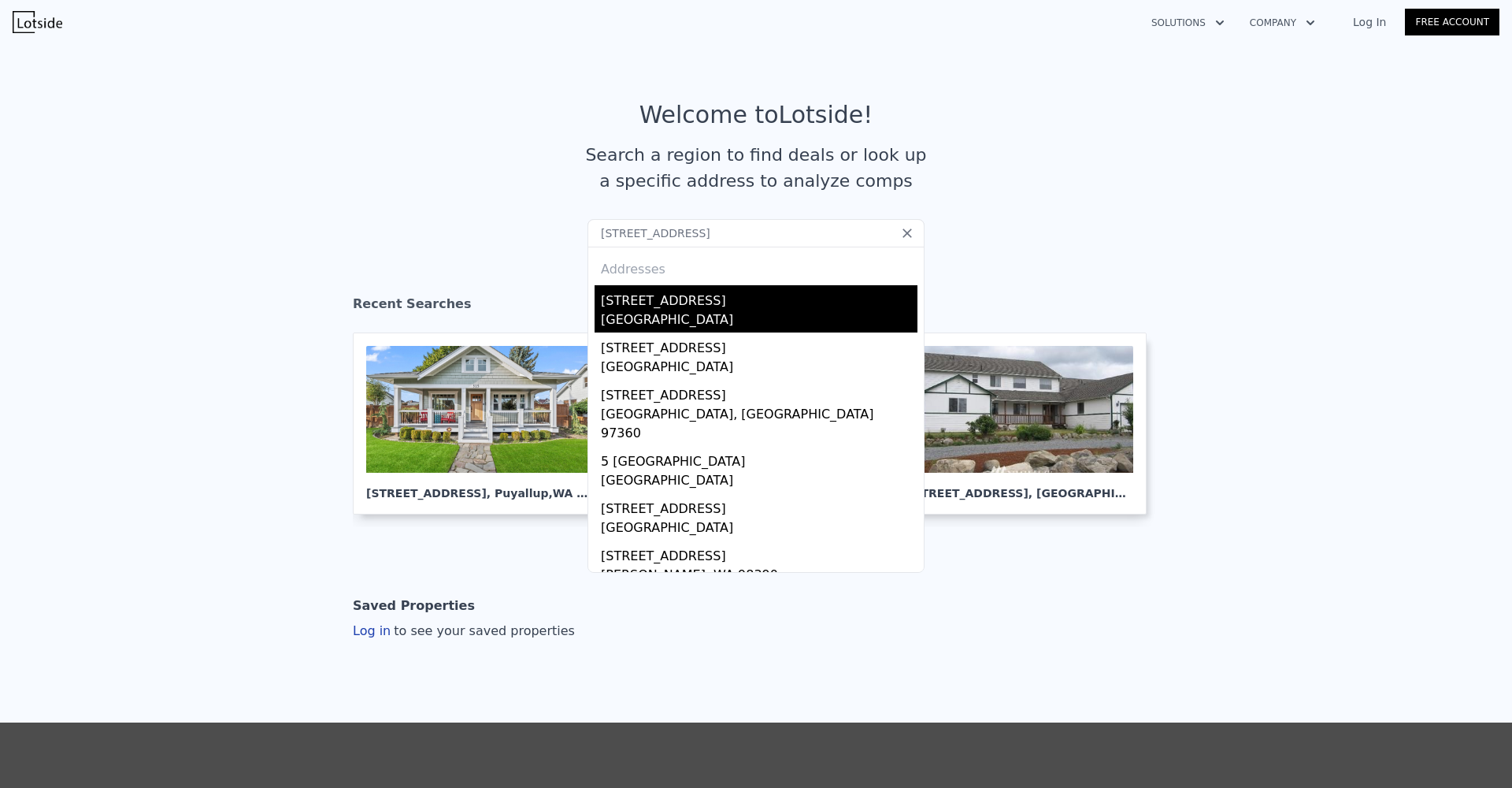
type input "[STREET_ADDRESS]"
click at [818, 287] on div "[STREET_ADDRESS]" at bounding box center [759, 298] width 317 height 26
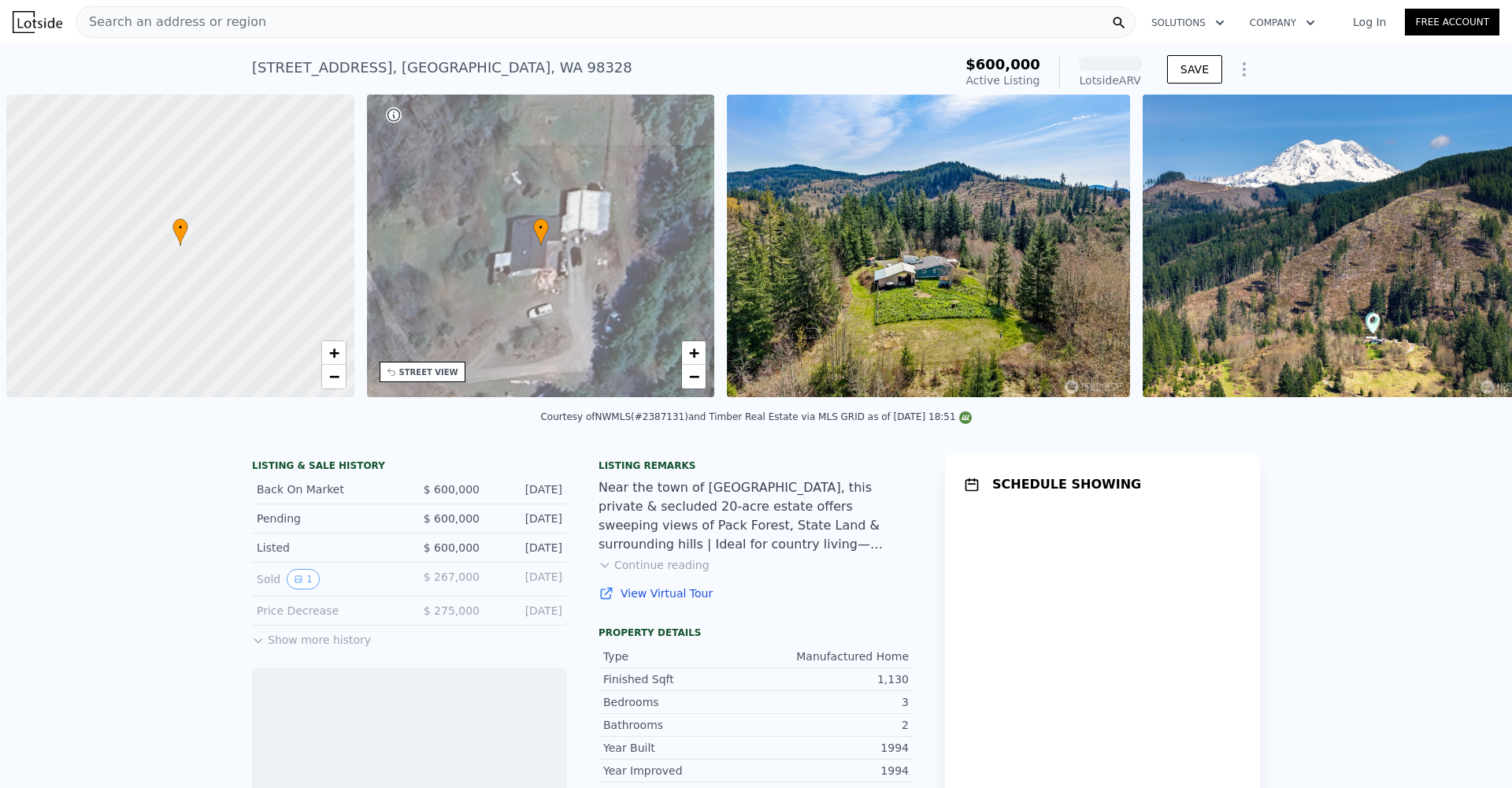
scroll to position [0, 7]
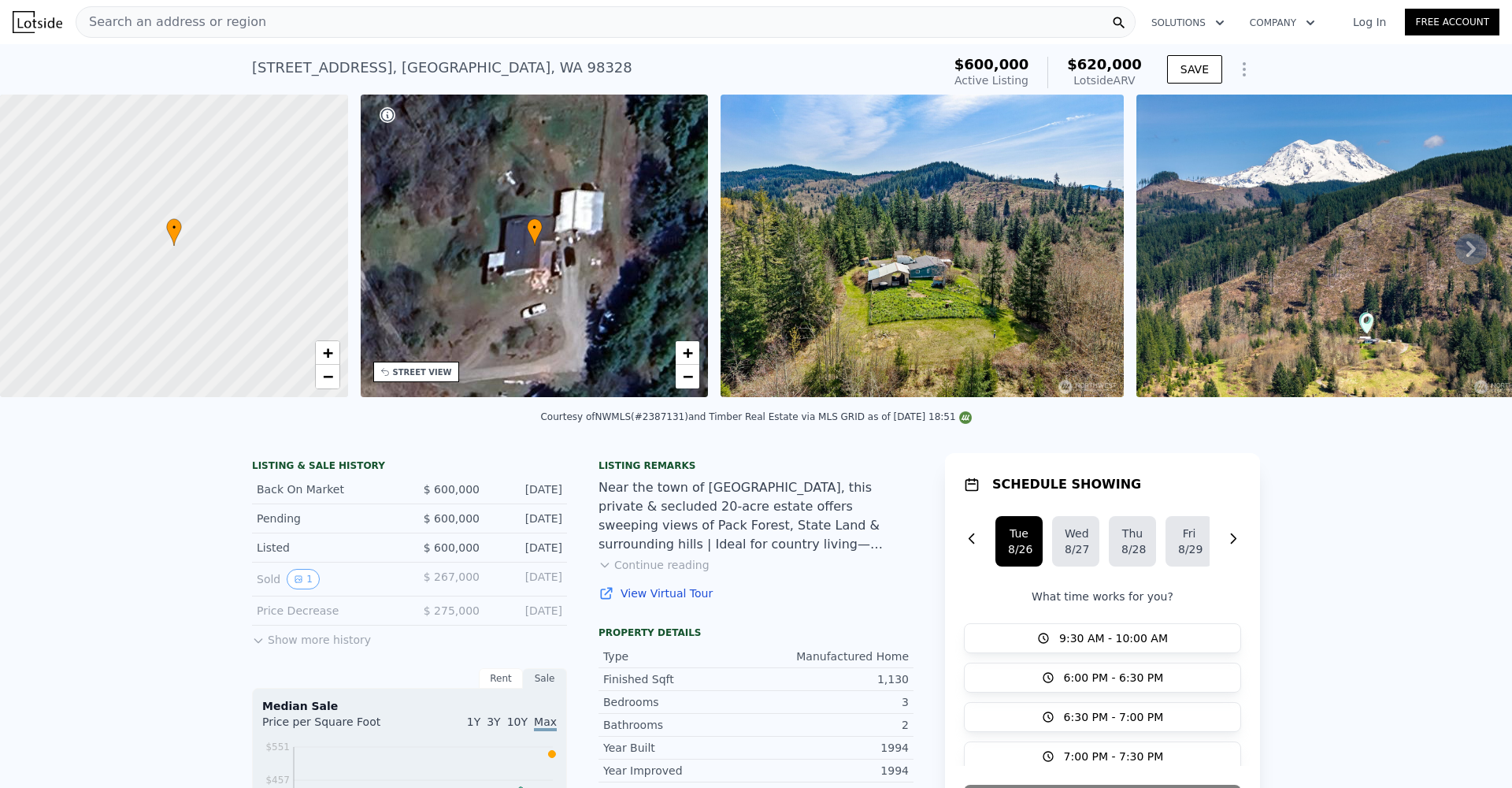
click at [647, 422] on div "Courtesy of NWMLS (#2387131) and Timber Real Estate via MLS GRID as of 08/25/20…" at bounding box center [756, 417] width 430 height 11
copy div "2387131"
click at [690, 16] on div "Search an address or region" at bounding box center [606, 22] width 1060 height 31
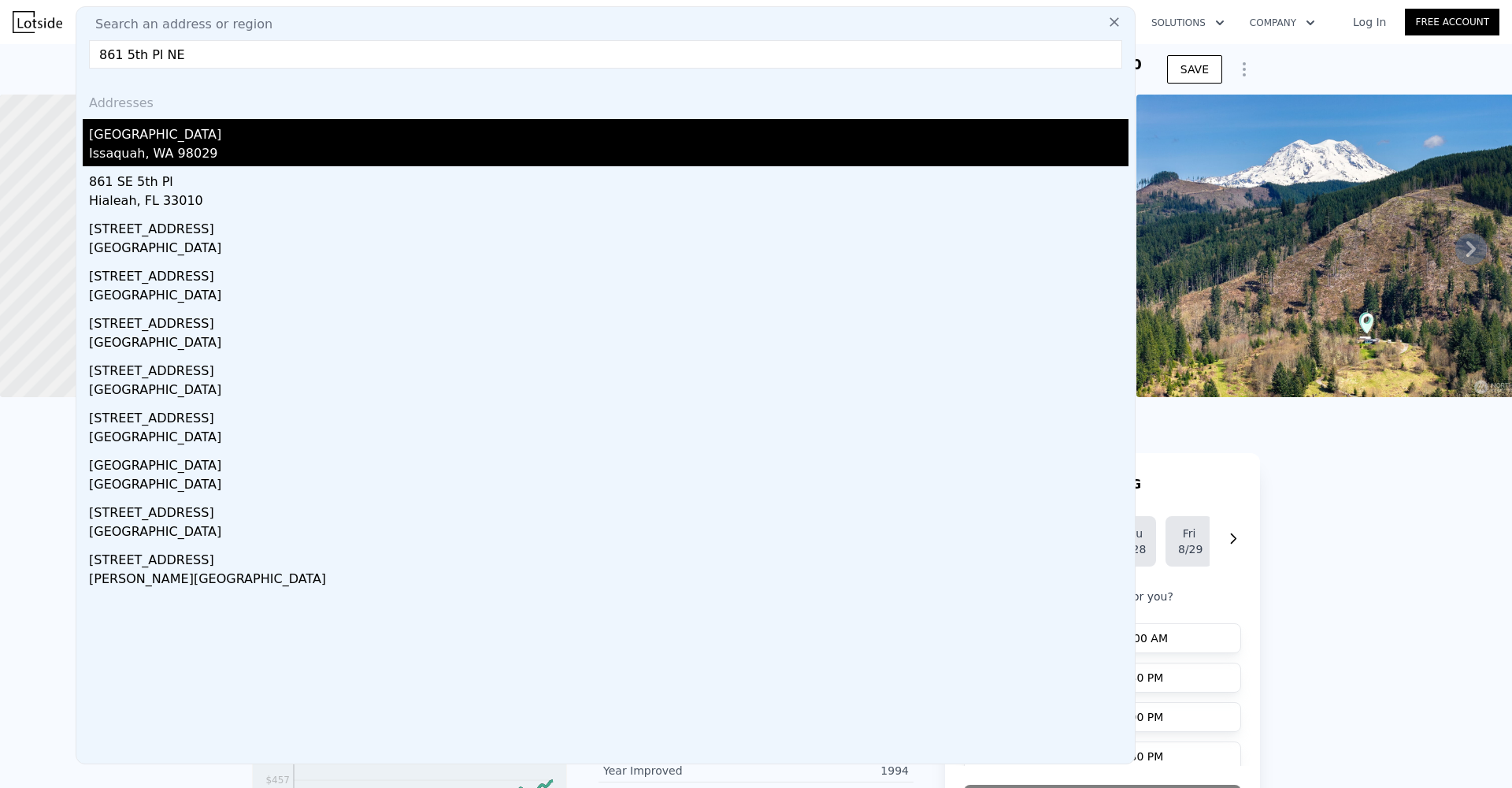
type input "861 5th Pl NE"
click at [481, 133] on div "861 5th Place NE" at bounding box center [609, 131] width 1039 height 26
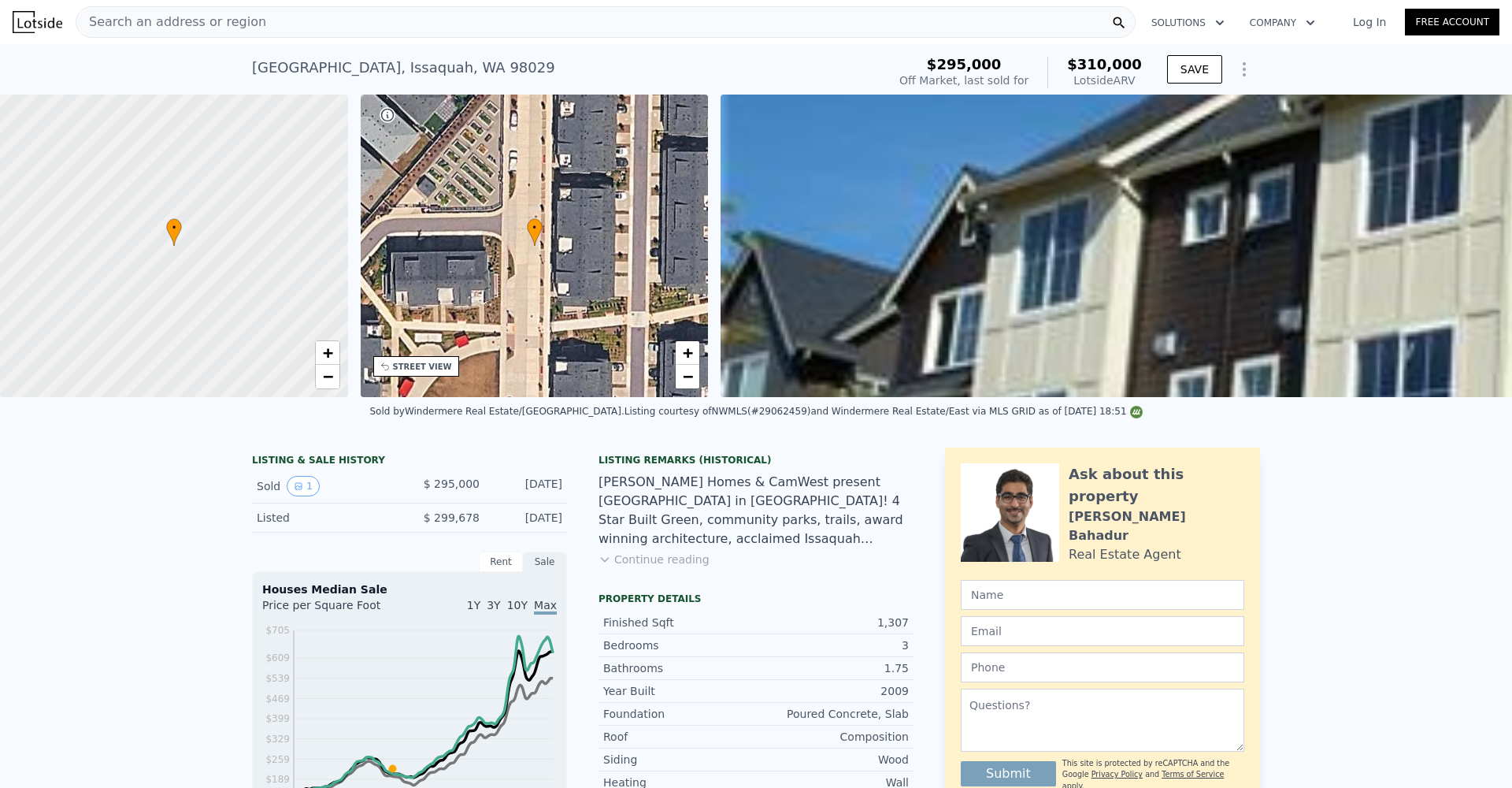
click at [635, 19] on div "Search an address or region" at bounding box center [606, 22] width 1060 height 31
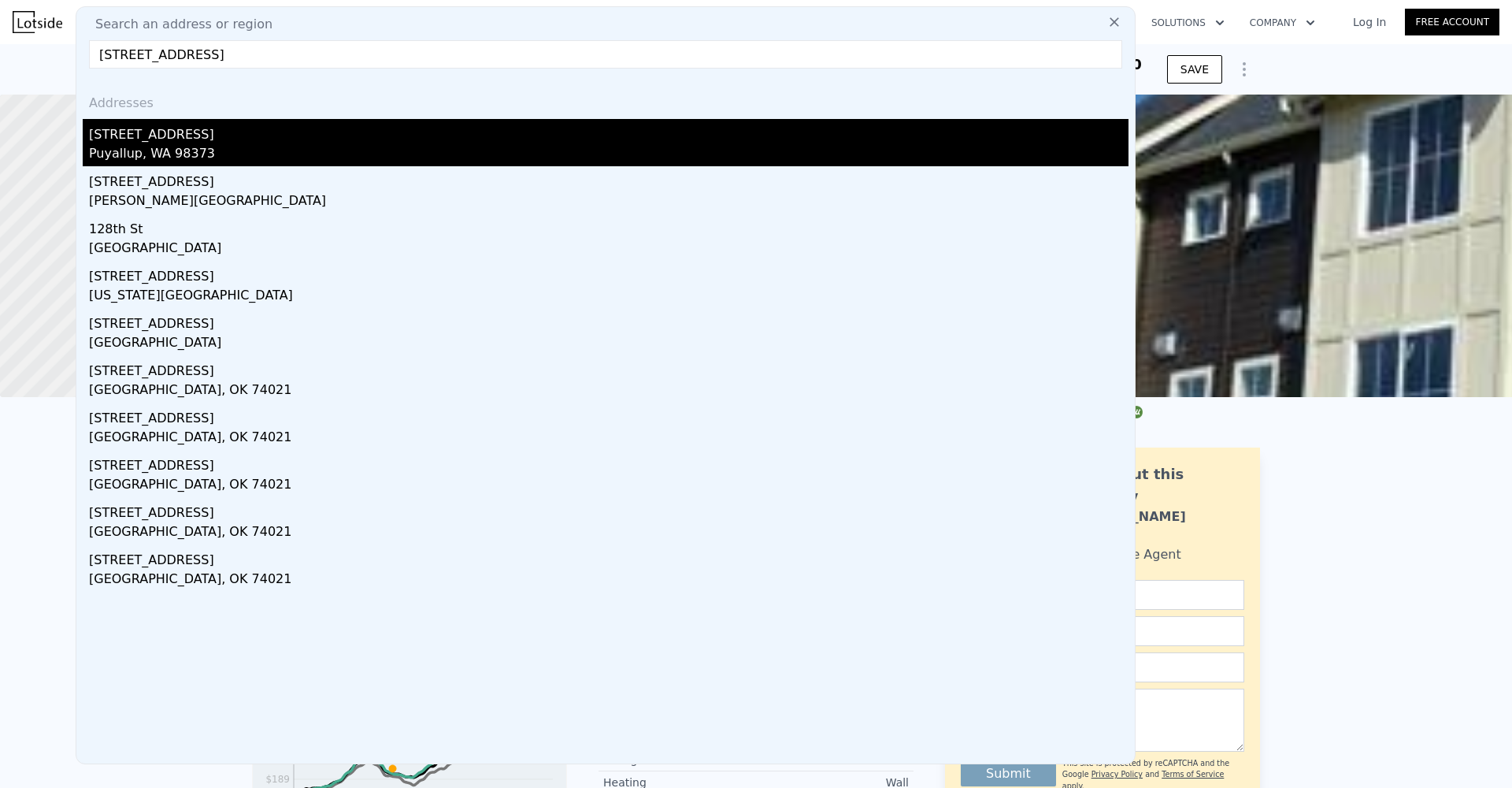
type input "[STREET_ADDRESS]"
click at [534, 128] on div "[STREET_ADDRESS]" at bounding box center [609, 131] width 1039 height 26
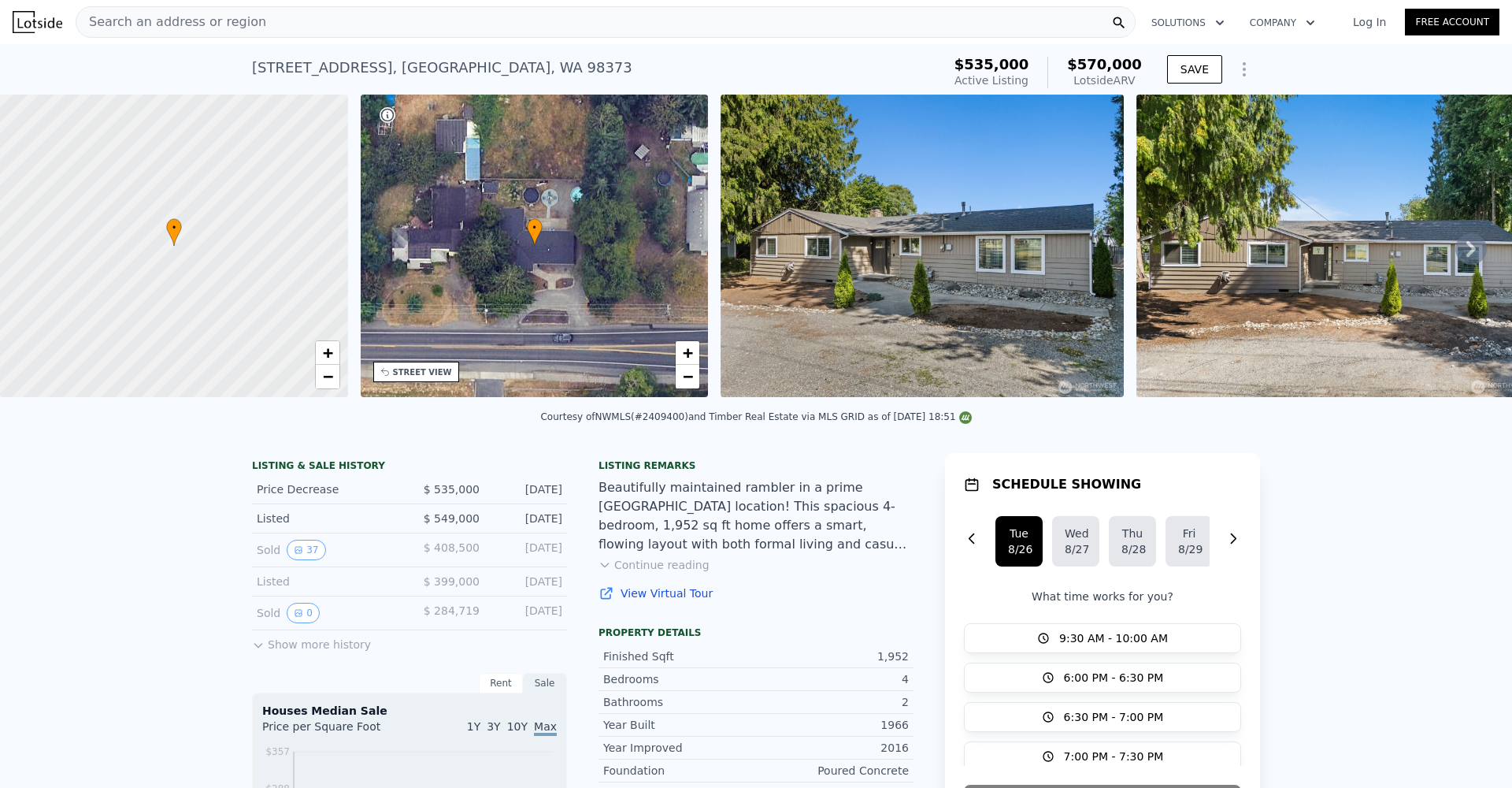
click at [668, 422] on div "Courtesy of NWMLS (#2409400) and Timber Real Estate via MLS GRID as of 08/25/20…" at bounding box center [756, 417] width 430 height 11
click at [671, 38] on div "Search an address or region Solutions Company Open main menu Log In Free Account" at bounding box center [756, 22] width 1486 height 38
click at [670, 31] on div "Search an address or region" at bounding box center [606, 22] width 1060 height 31
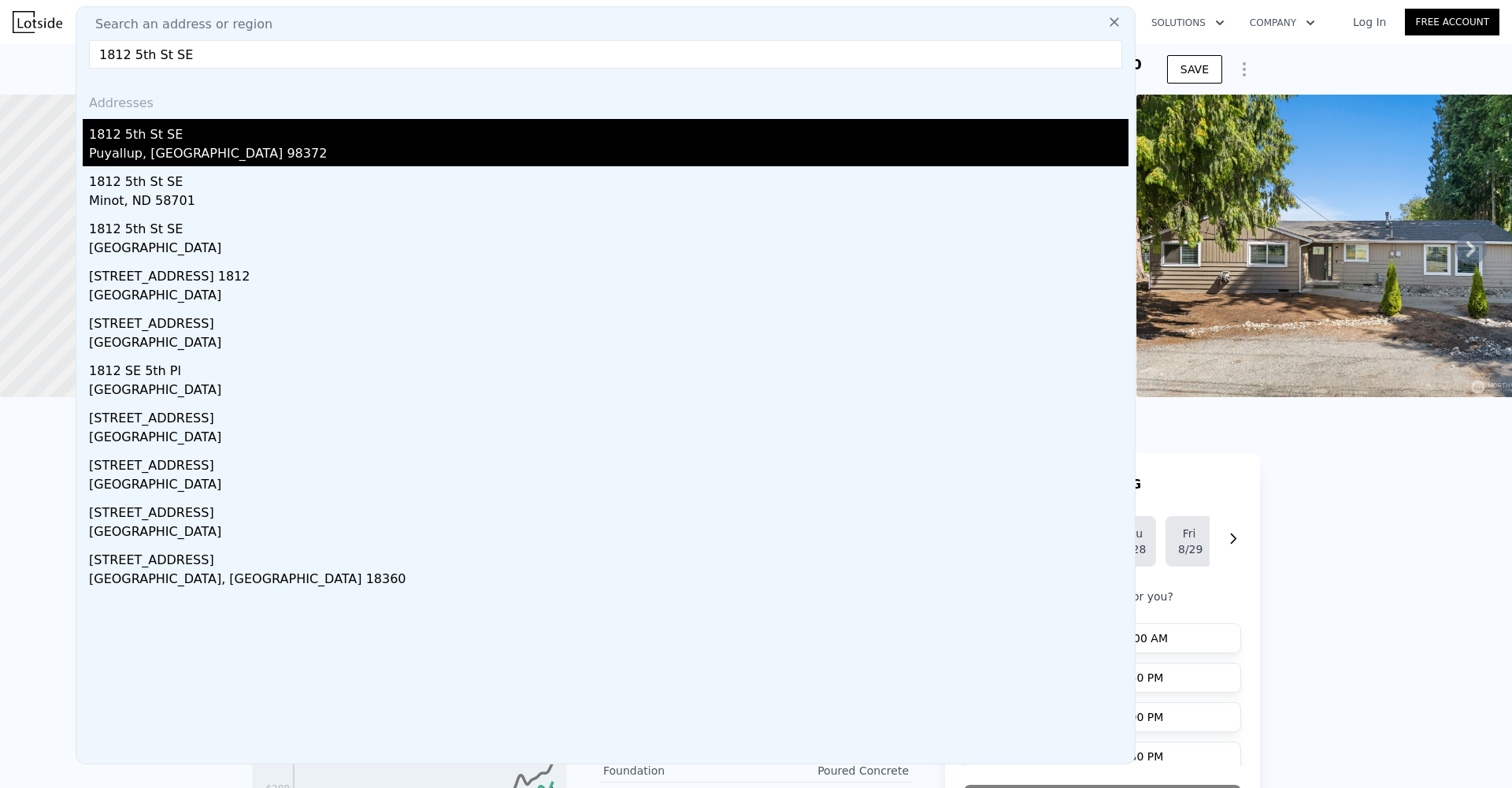
type input "1812 5th St SE"
click at [574, 132] on div "1812 5th St SE" at bounding box center [609, 131] width 1039 height 26
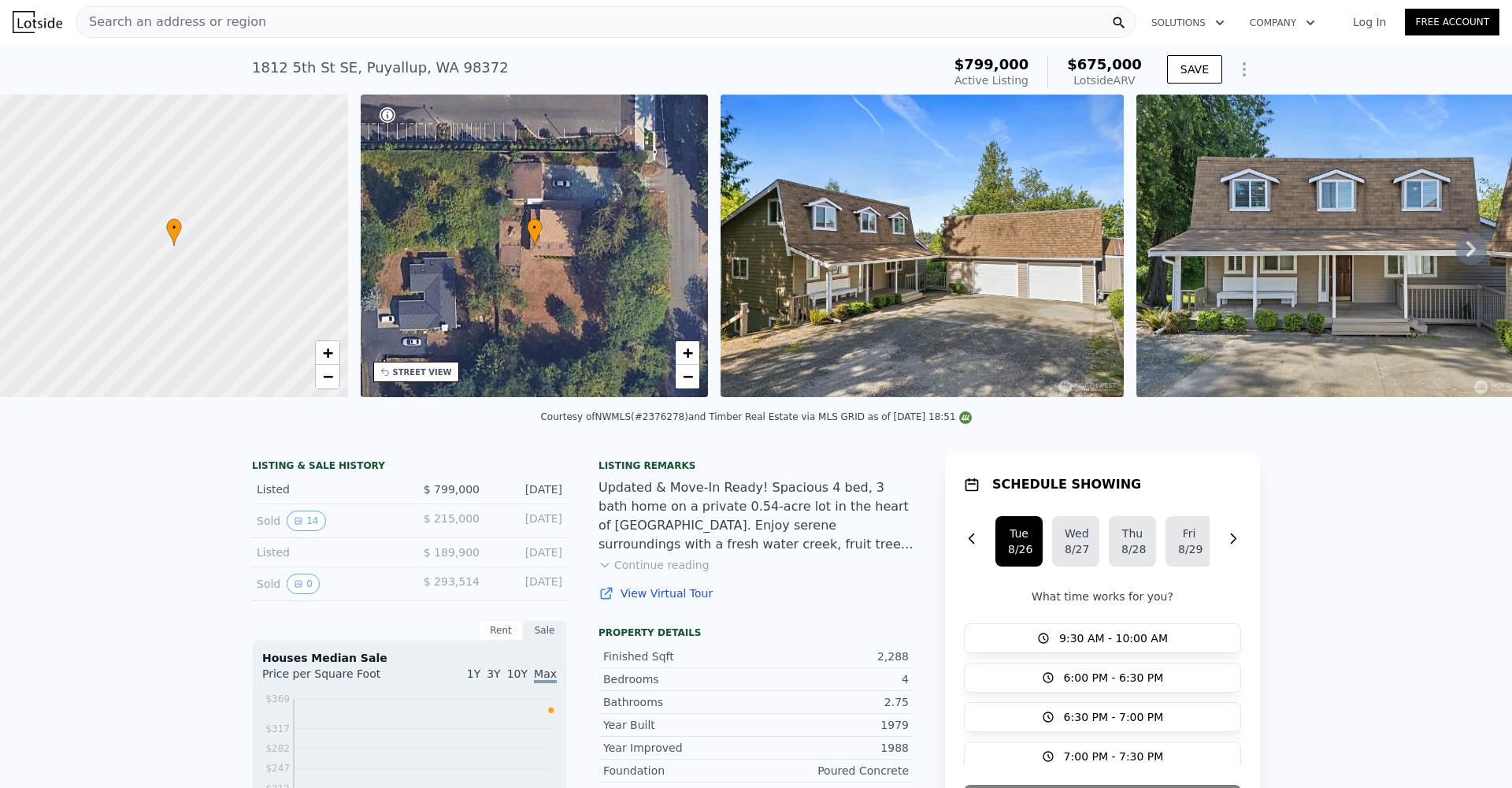
click at [666, 421] on div "Courtesy of NWMLS (#2376278) and Timber Real Estate via MLS GRID as of 08/25/20…" at bounding box center [756, 417] width 430 height 11
copy div "2376278"
click at [771, 27] on div "Search an address or region" at bounding box center [606, 22] width 1060 height 31
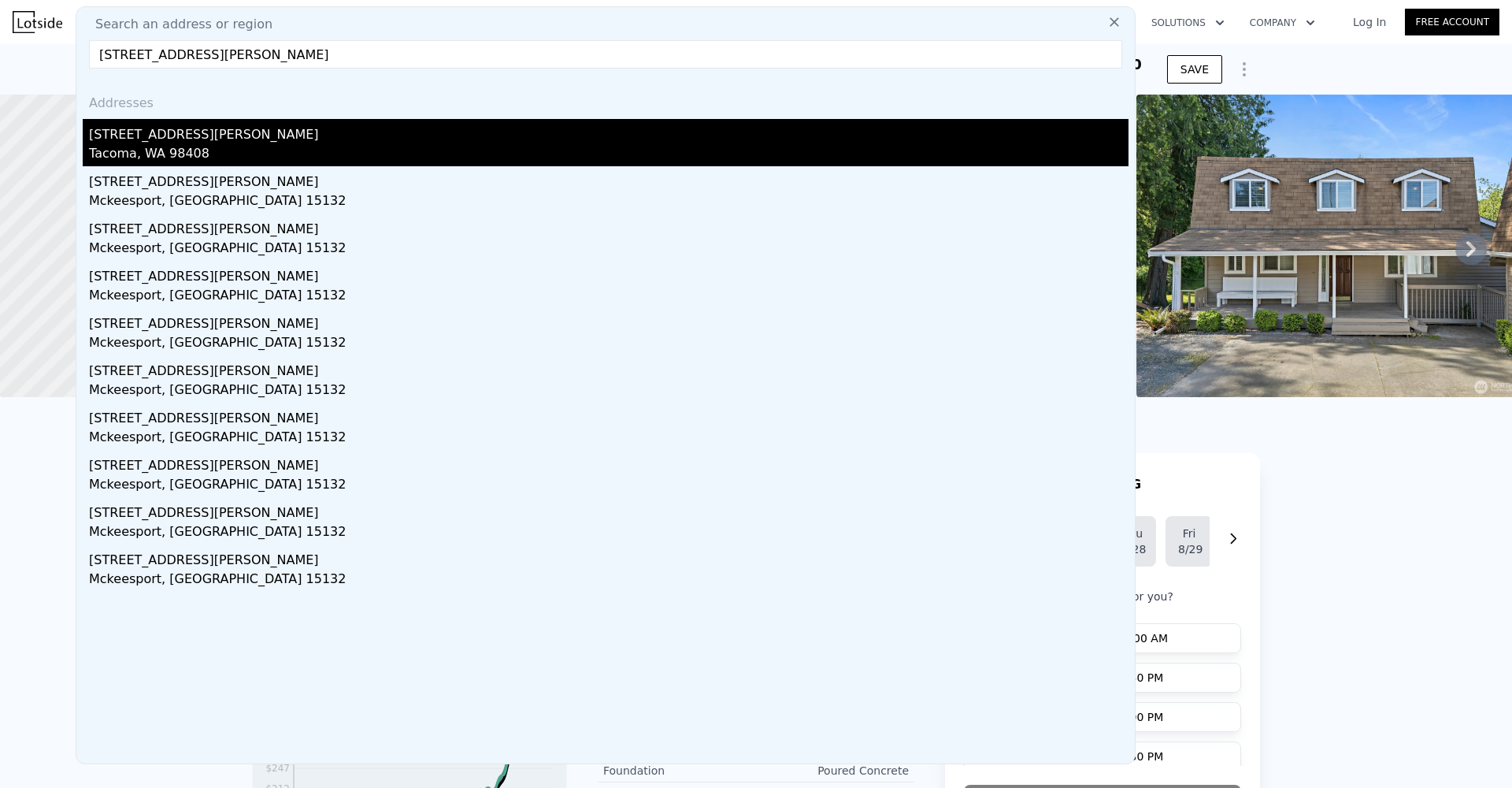
type input "[STREET_ADDRESS][PERSON_NAME]"
click at [586, 134] on div "[STREET_ADDRESS][PERSON_NAME]" at bounding box center [609, 131] width 1039 height 26
